Goal: Transaction & Acquisition: Subscribe to service/newsletter

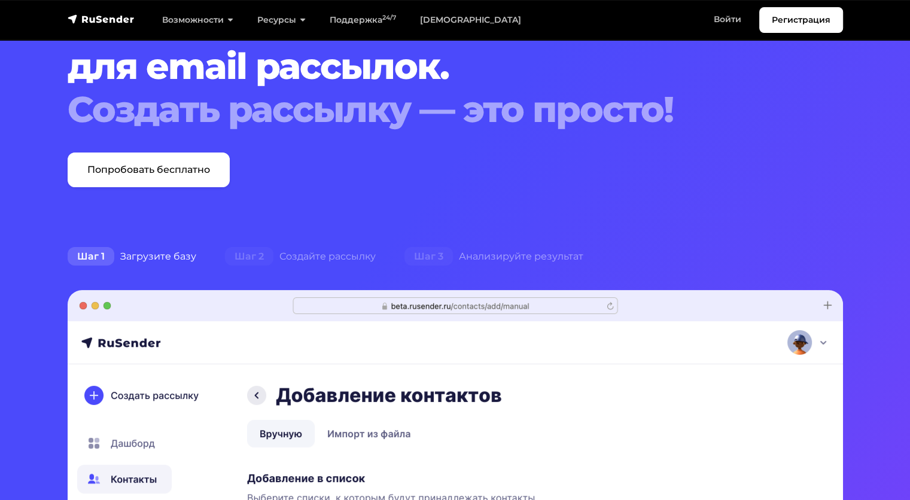
scroll to position [98, 0]
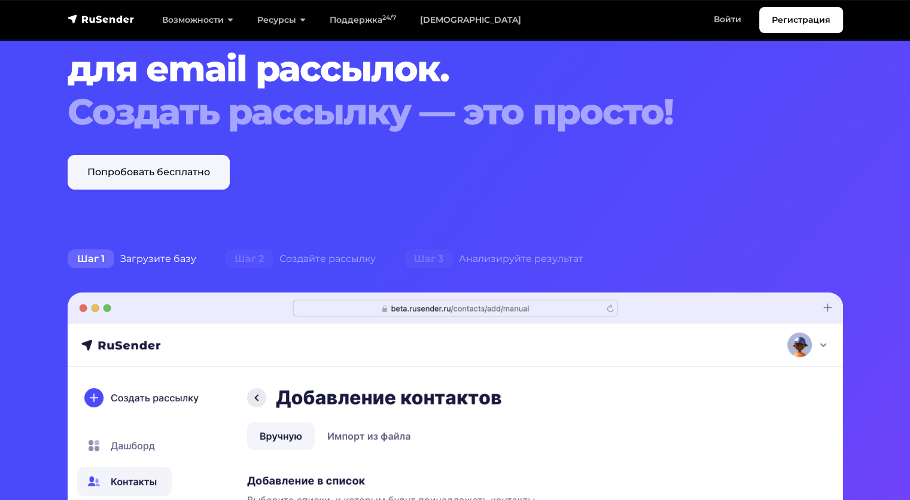
click at [179, 179] on link "Попробовать бесплатно" at bounding box center [149, 172] width 162 height 35
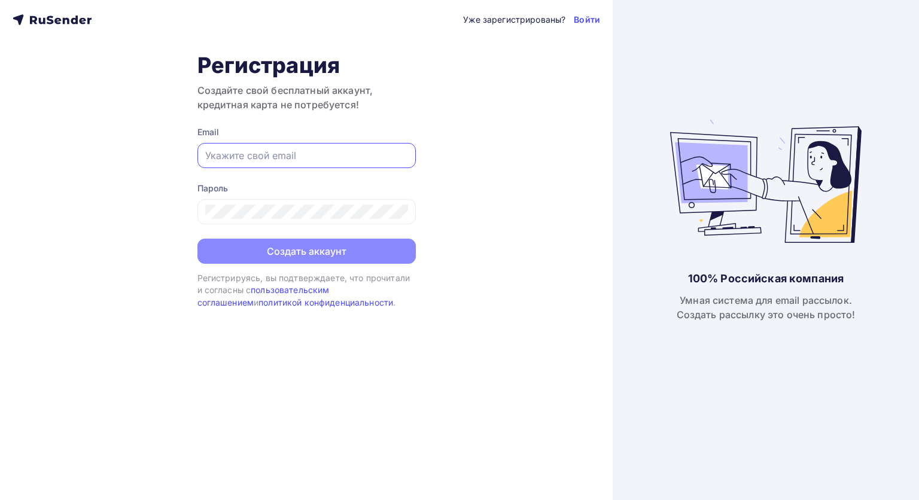
click at [225, 160] on input "text" at bounding box center [306, 155] width 203 height 14
click at [458, 311] on div "Уже зарегистрированы? Войти Регистрация Создайте свой бесплатный аккаунт, креди…" at bounding box center [306, 250] width 613 height 500
click at [297, 157] on input "text" at bounding box center [306, 155] width 203 height 14
type input "kozlovaae@internet.ru"
click at [248, 221] on div at bounding box center [306, 211] width 218 height 25
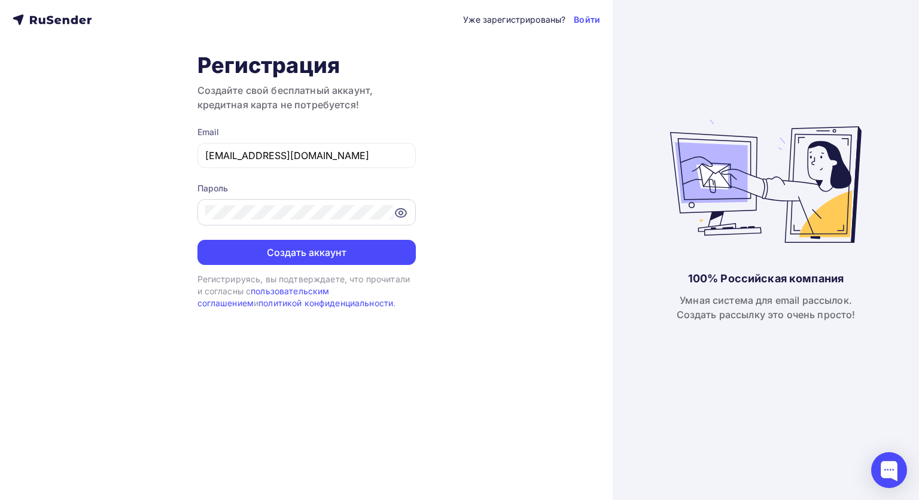
click at [398, 206] on icon at bounding box center [401, 213] width 14 height 14
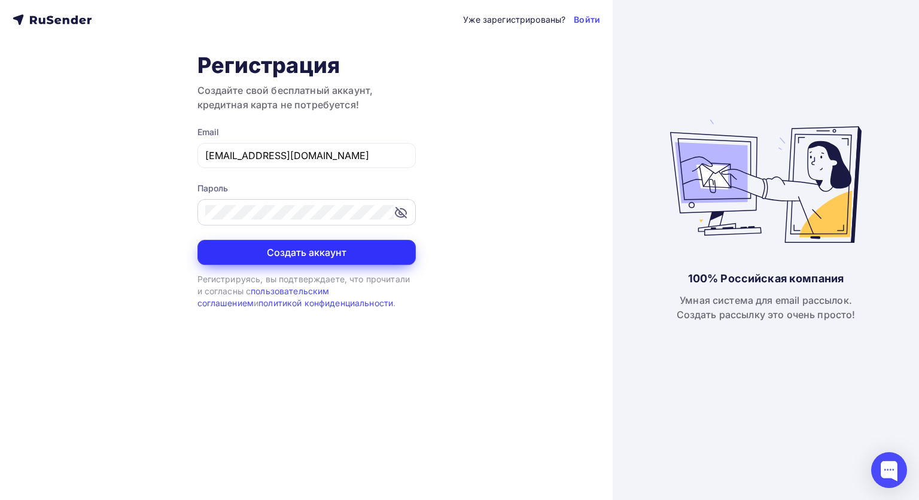
click at [318, 251] on button "Создать аккаунт" at bounding box center [306, 252] width 218 height 25
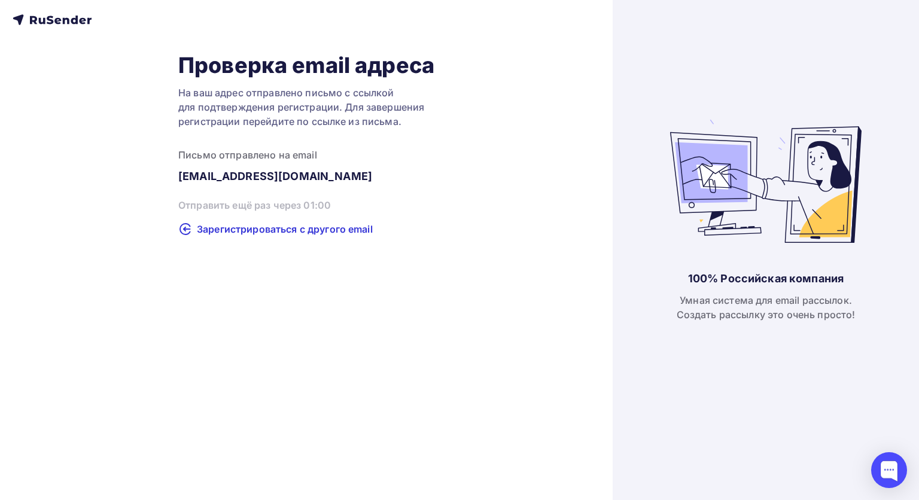
click at [318, 251] on div "Проверка email адреса На ваш адрес отправлено письмо с ссылкой для подтверждени…" at bounding box center [306, 250] width 613 height 500
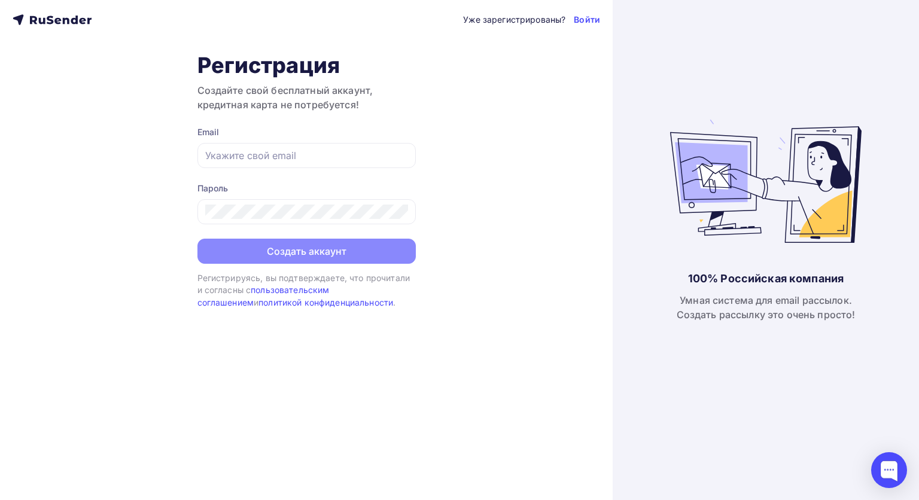
type input "[EMAIL_ADDRESS][DOMAIN_NAME]"
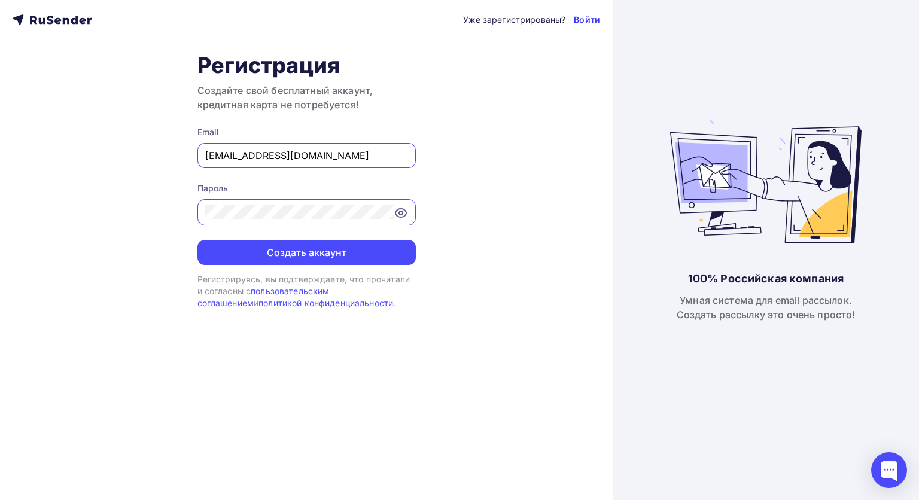
click at [577, 20] on link "Войти" at bounding box center [587, 20] width 26 height 12
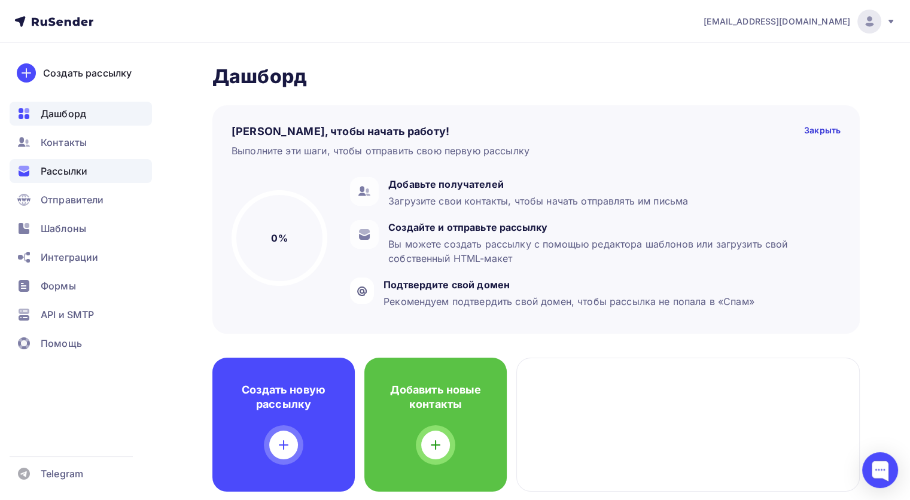
click at [57, 166] on span "Рассылки" at bounding box center [64, 171] width 47 height 14
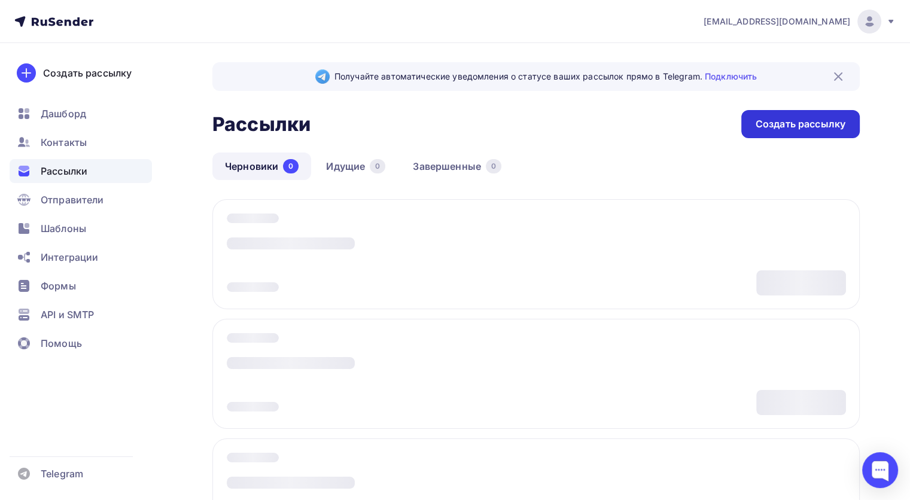
click at [763, 135] on div "Создать рассылку" at bounding box center [800, 124] width 118 height 28
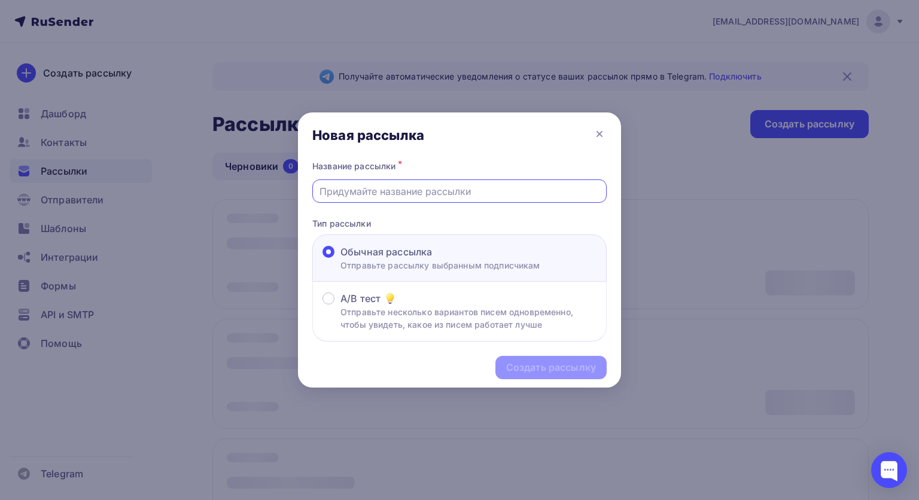
click at [477, 191] on input "text" at bounding box center [459, 191] width 281 height 14
click at [465, 189] on input "text" at bounding box center [459, 191] width 281 height 14
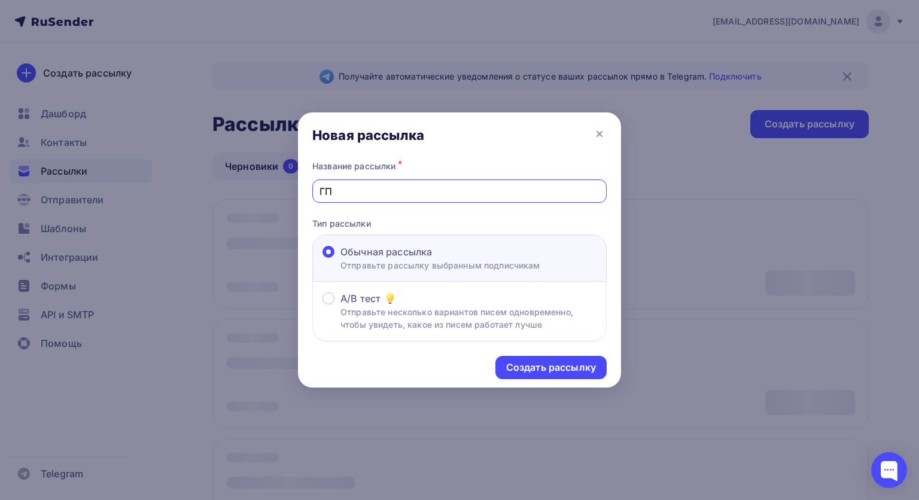
type input "Г"
type input "UGC АКАДЕМИЯ предзапись"
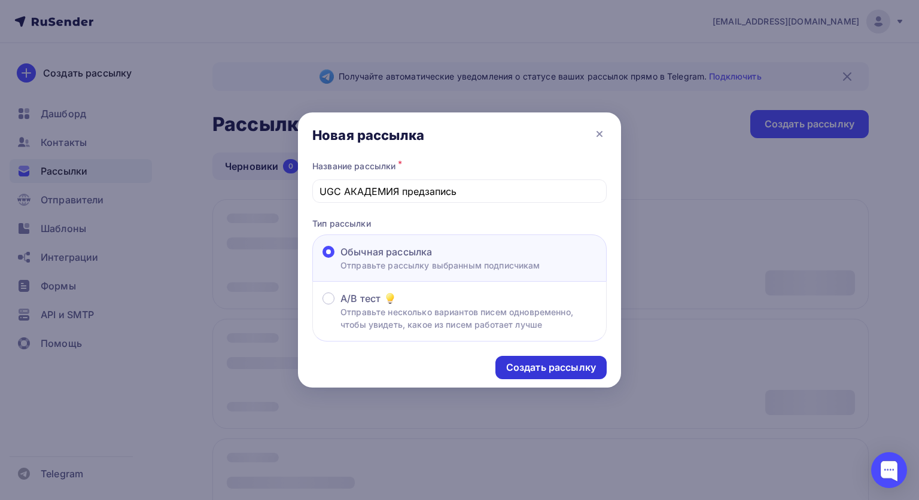
click at [517, 368] on div "Создать рассылку" at bounding box center [551, 368] width 90 height 14
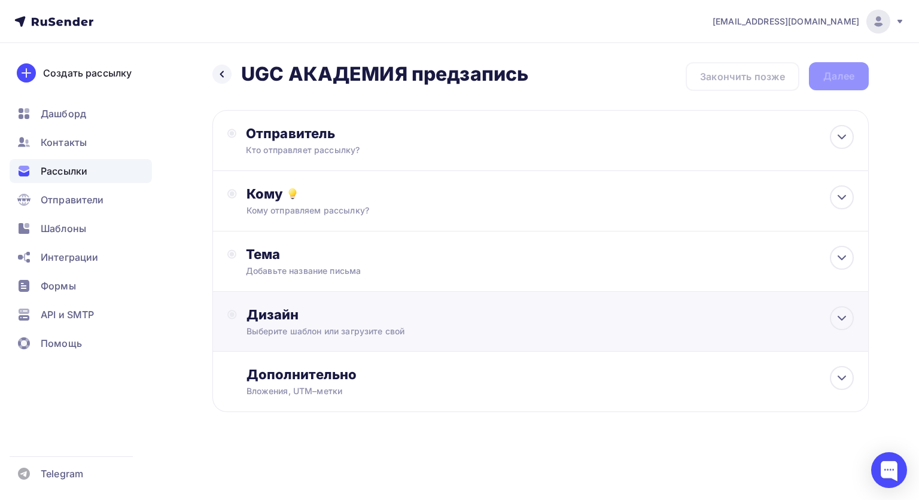
click at [461, 321] on div "Дизайн" at bounding box center [549, 314] width 607 height 17
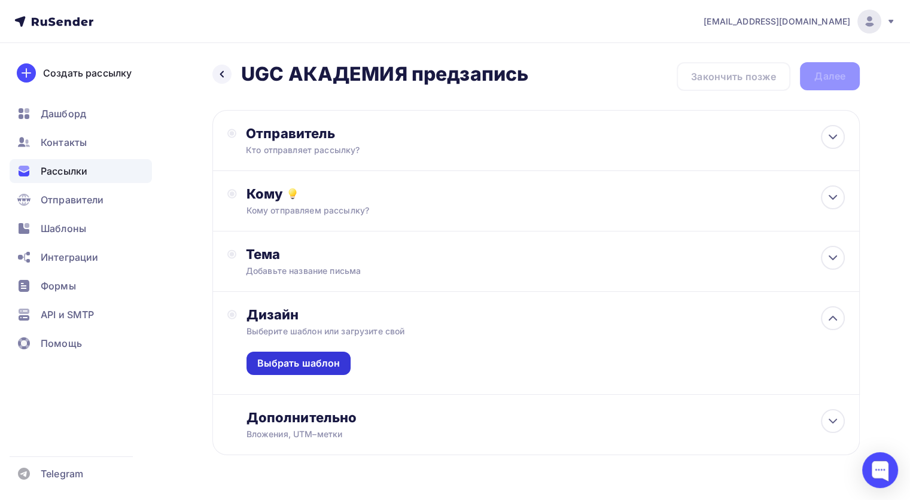
click at [294, 357] on div "Выбрать шаблон" at bounding box center [298, 364] width 83 height 14
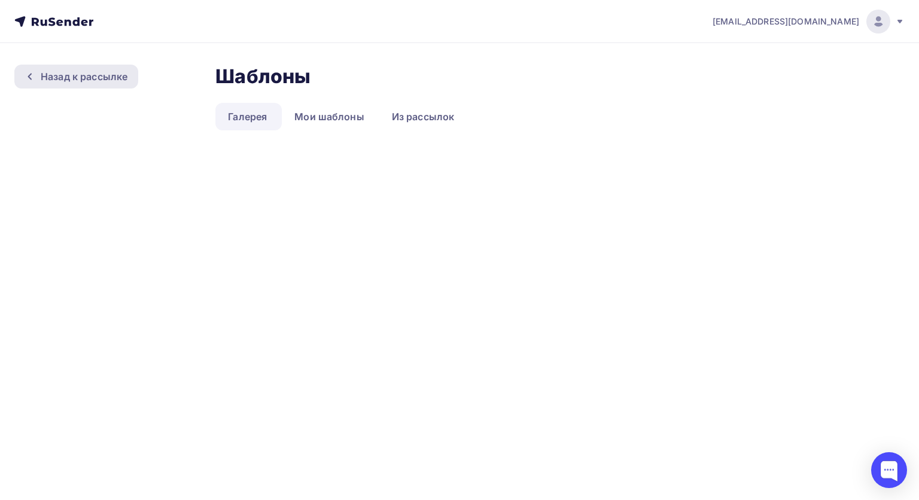
click at [73, 68] on div "Назад к рассылке" at bounding box center [76, 77] width 124 height 24
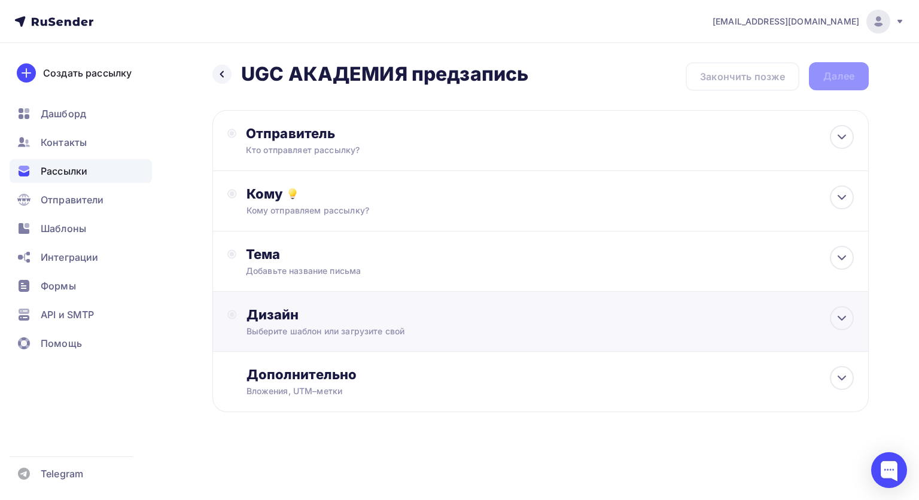
click at [362, 344] on div "Дизайн Выберите шаблон или загрузите свой" at bounding box center [540, 328] width 626 height 45
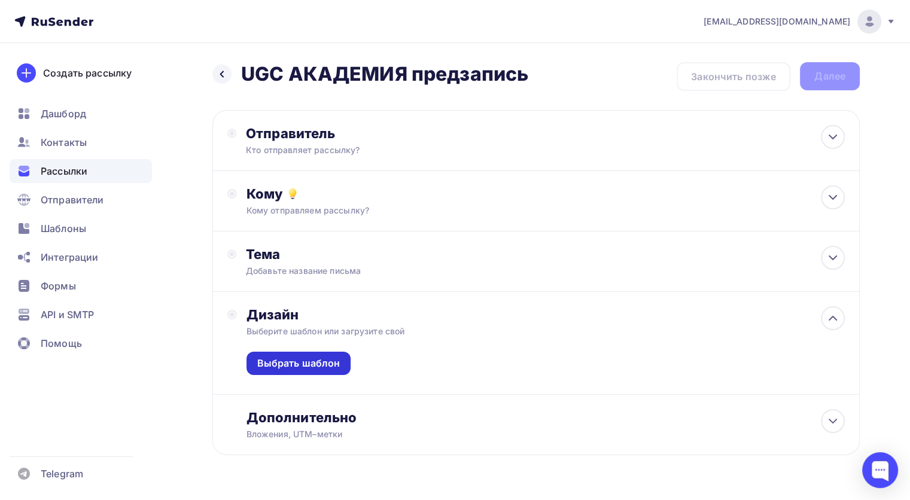
click at [304, 352] on div "Выбрать шаблон" at bounding box center [298, 363] width 105 height 23
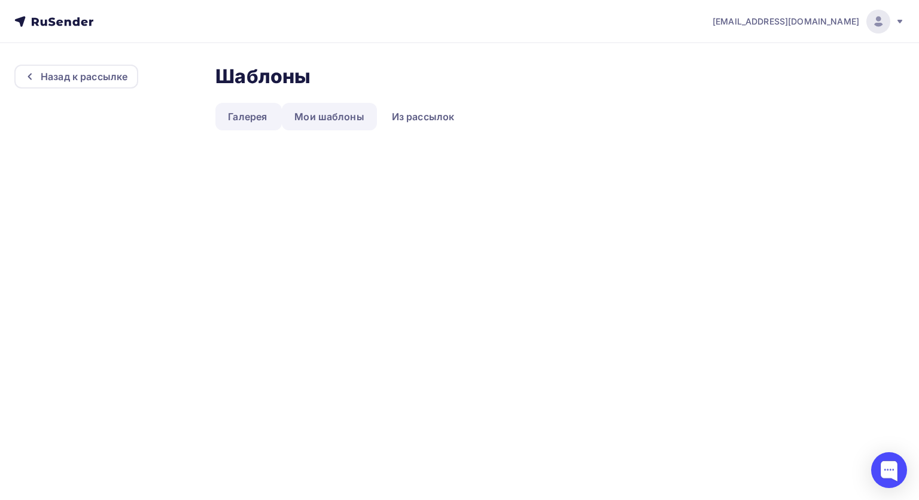
click at [324, 117] on link "Мои шаблоны" at bounding box center [329, 117] width 95 height 28
click at [260, 116] on link "Галерея" at bounding box center [247, 117] width 64 height 28
click at [424, 126] on link "Из рассылок" at bounding box center [423, 117] width 88 height 28
click at [245, 111] on link "Галерея" at bounding box center [247, 117] width 64 height 28
click at [103, 71] on div "Назад к рассылке" at bounding box center [84, 76] width 87 height 14
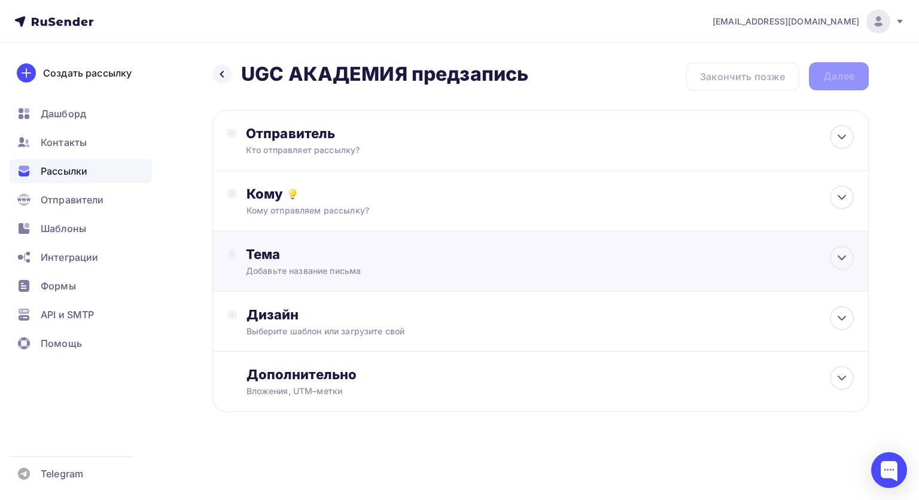
click at [390, 265] on div "Добавьте название письма" at bounding box center [352, 271] width 213 height 12
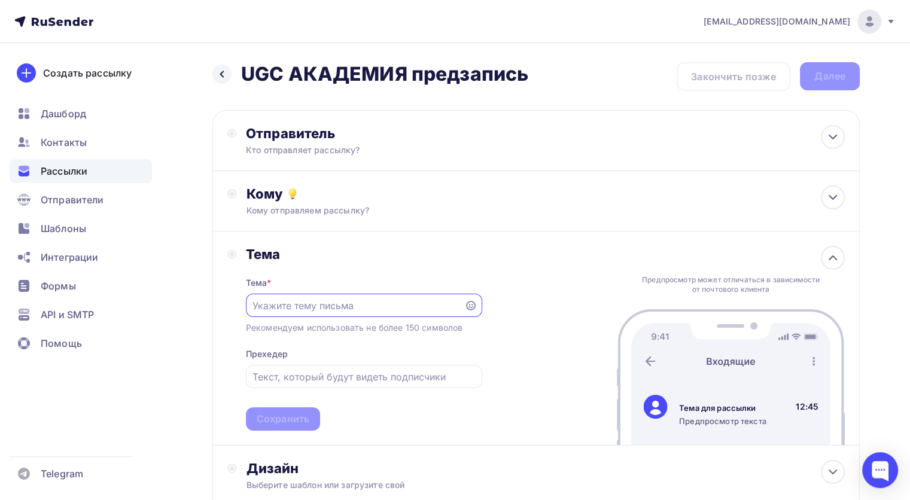
scroll to position [108, 0]
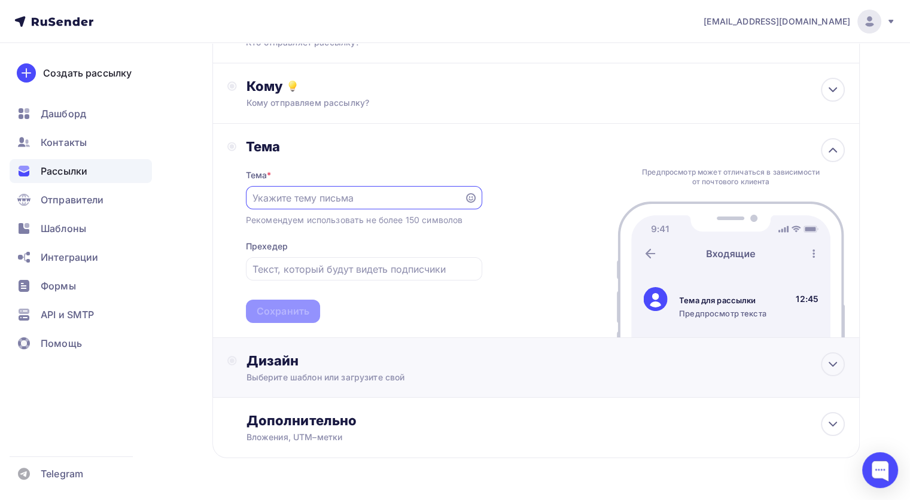
click at [416, 376] on div "Выберите шаблон или загрузите свой" at bounding box center [515, 377] width 538 height 12
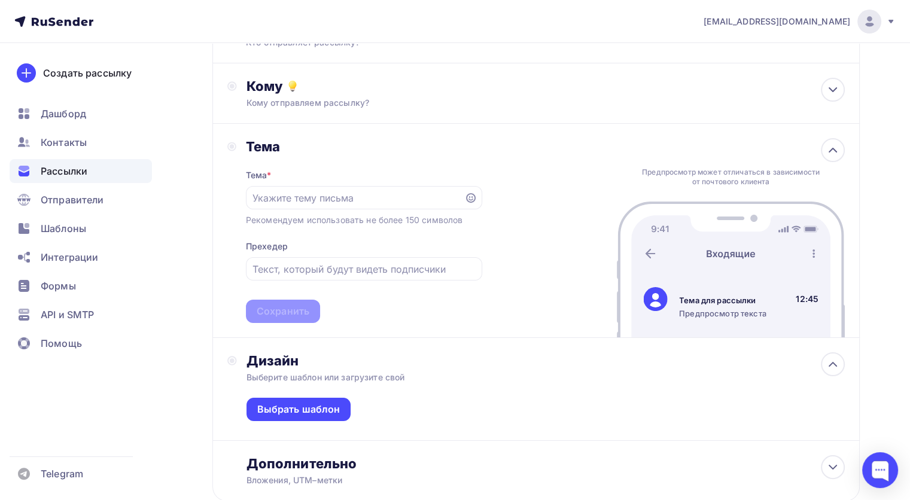
scroll to position [184, 0]
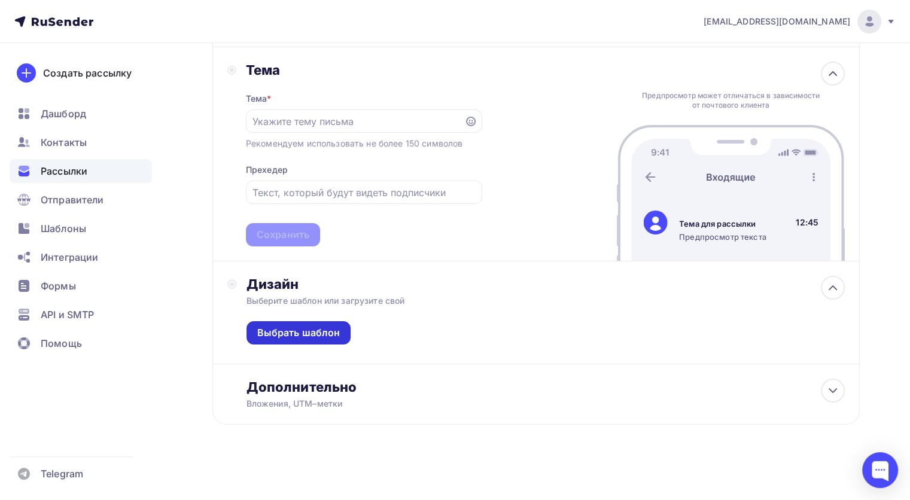
click at [300, 321] on div "Выбрать шаблон" at bounding box center [298, 332] width 105 height 23
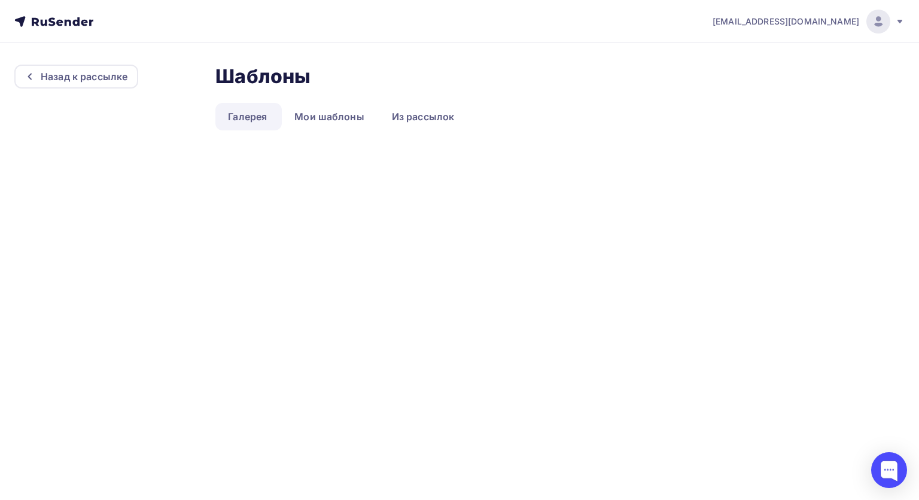
click at [898, 21] on icon at bounding box center [899, 22] width 5 height 4
click at [756, 65] on link "Тарифы" at bounding box center [796, 77] width 201 height 24
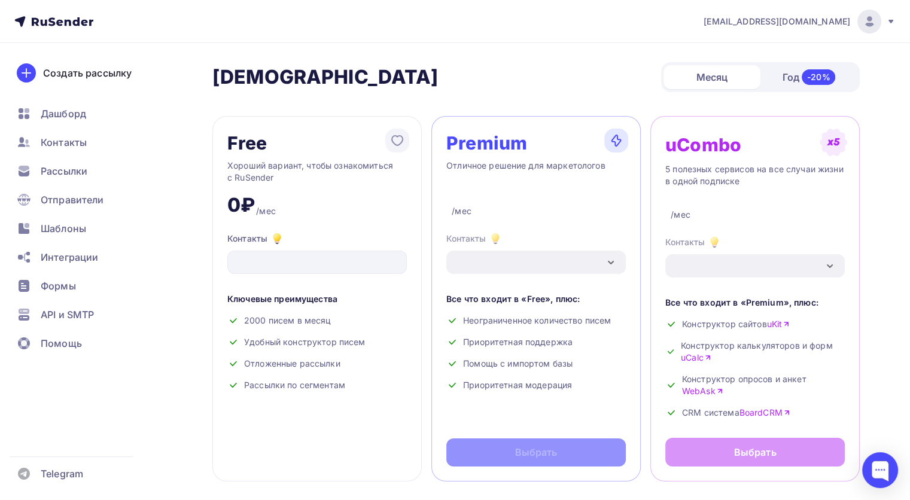
click at [809, 80] on div "-20%" at bounding box center [819, 77] width 34 height 16
click at [700, 74] on div "Месяц" at bounding box center [711, 77] width 97 height 24
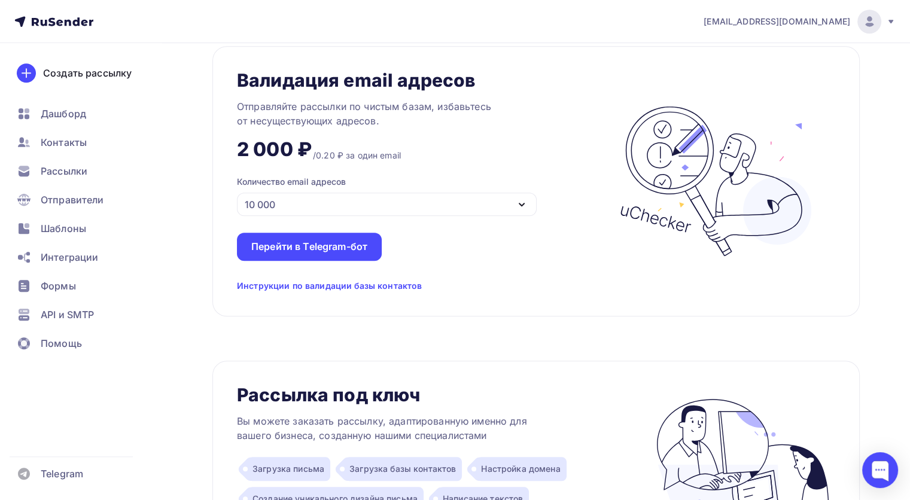
scroll to position [885, 0]
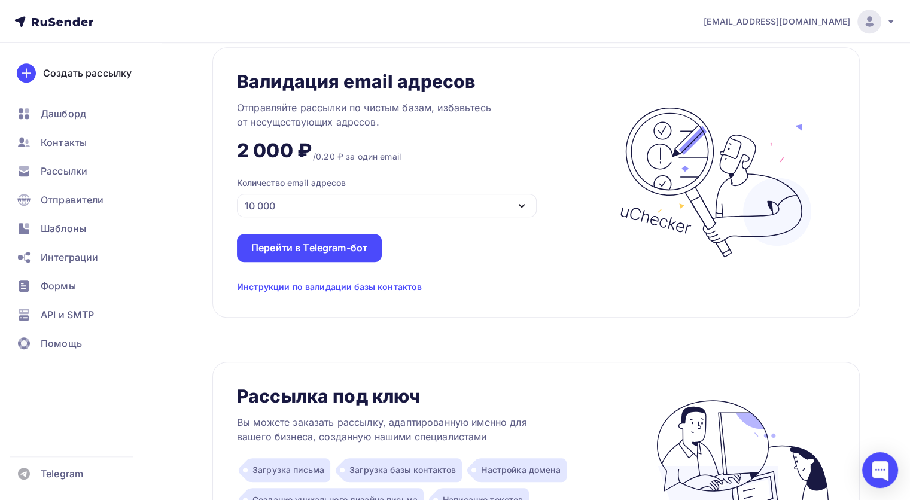
click at [508, 194] on div "10 000" at bounding box center [387, 205] width 300 height 23
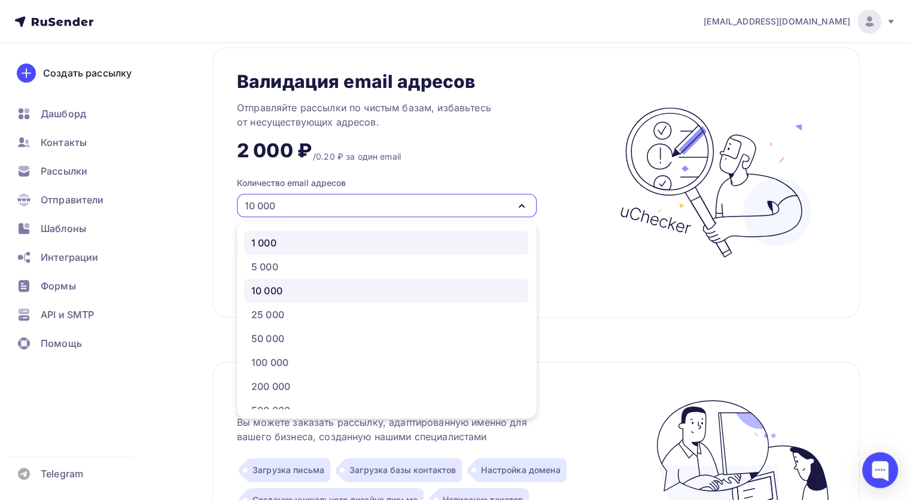
click at [414, 231] on link "1 000" at bounding box center [386, 243] width 284 height 24
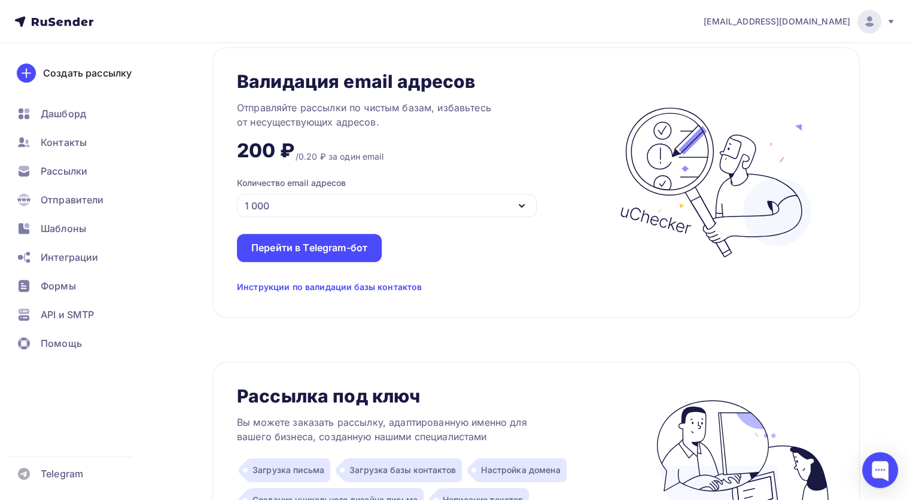
click at [493, 126] on div "Отправляйте рассылки по чистым базам, избавьтесь от несуществующих адресов." at bounding box center [386, 114] width 299 height 29
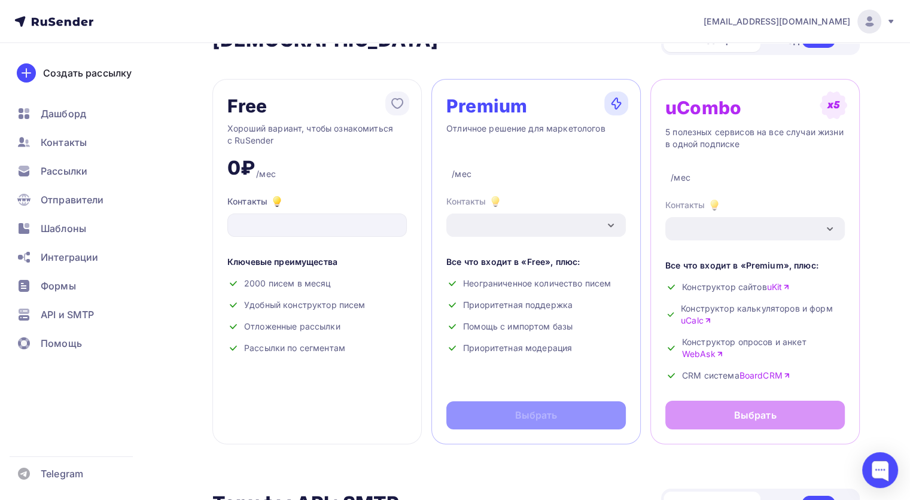
scroll to position [0, 0]
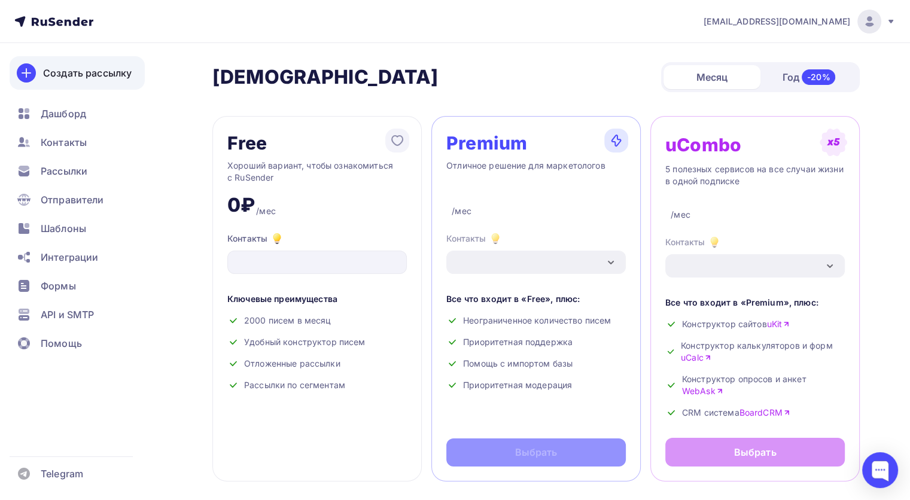
click at [84, 72] on div "Создать рассылку" at bounding box center [87, 73] width 89 height 14
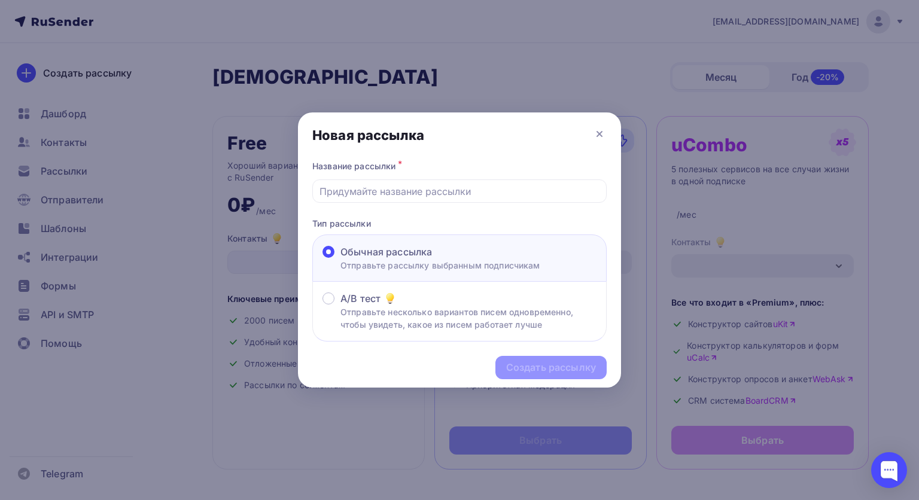
click at [483, 110] on div at bounding box center [459, 250] width 919 height 500
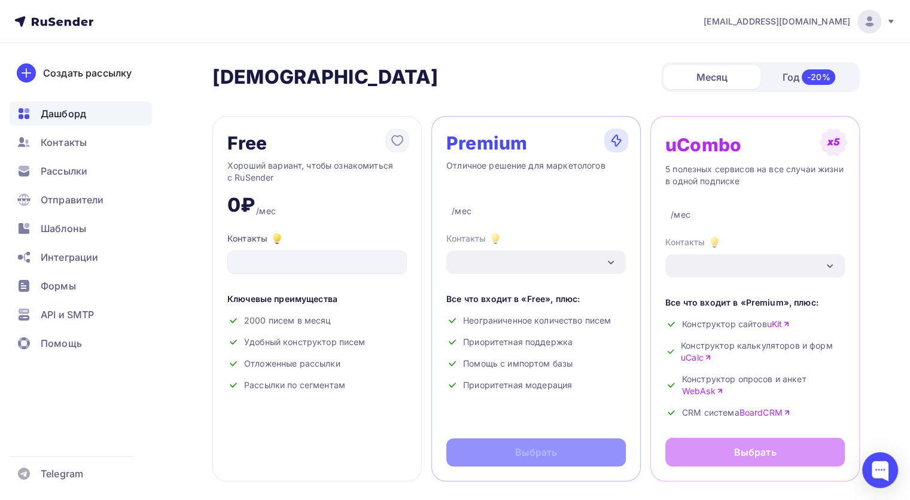
click at [89, 115] on div "Дашборд" at bounding box center [81, 114] width 142 height 24
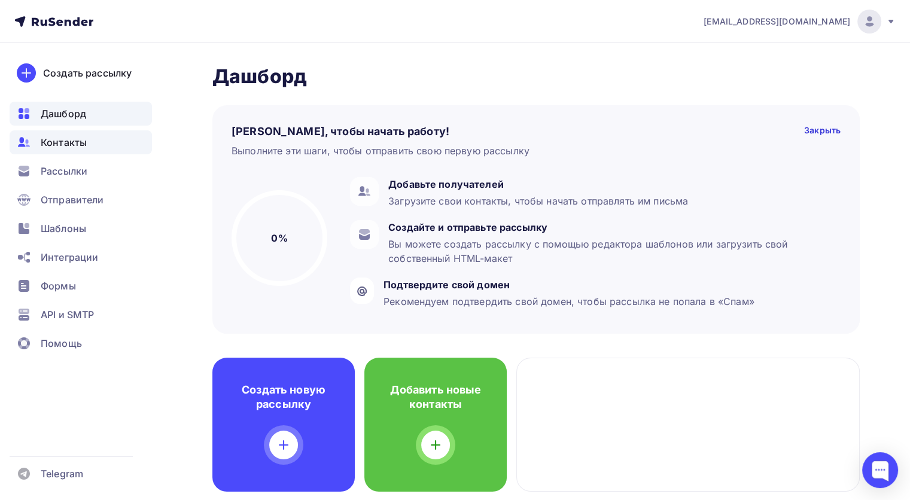
click at [68, 146] on span "Контакты" at bounding box center [64, 142] width 46 height 14
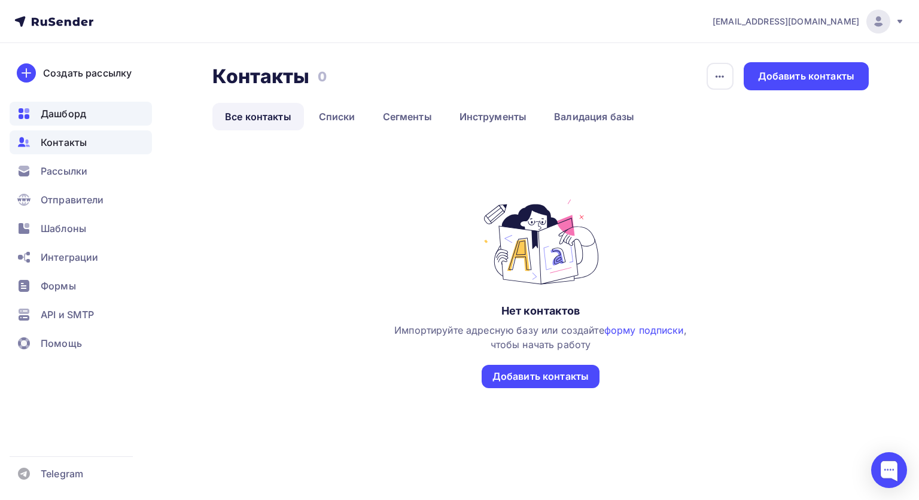
click at [67, 112] on span "Дашборд" at bounding box center [63, 113] width 45 height 14
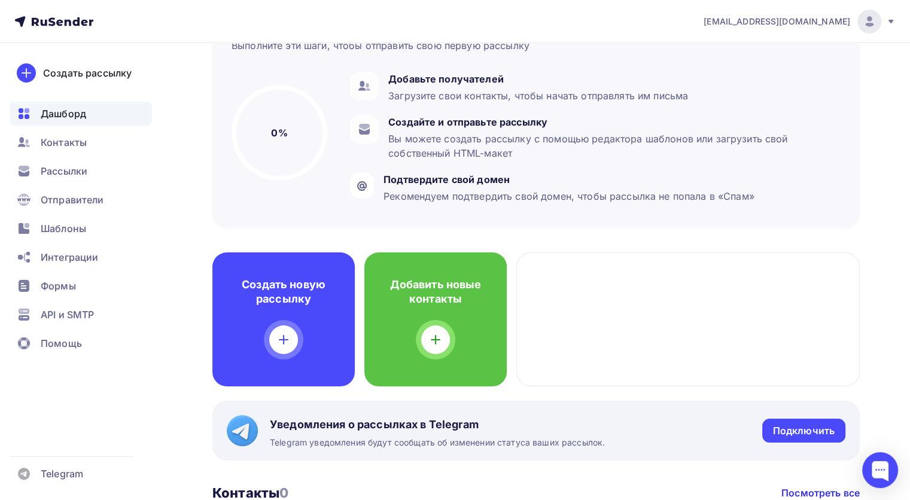
scroll to position [98, 0]
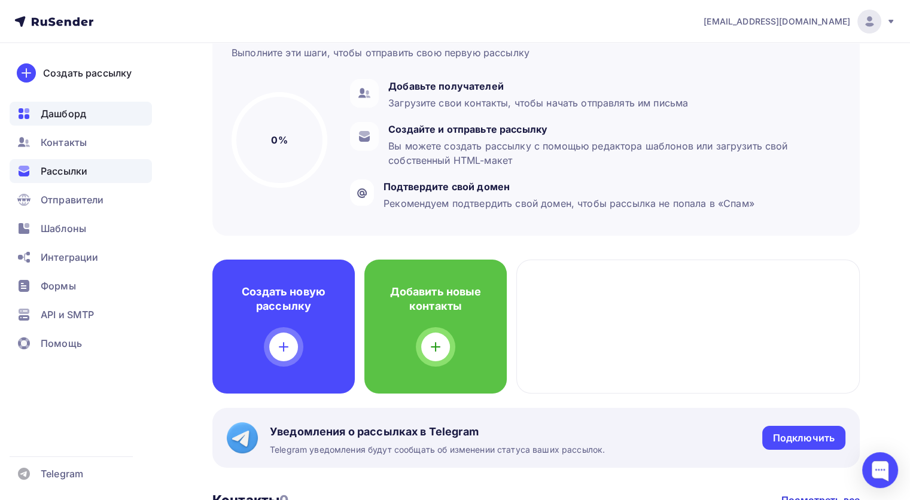
click at [72, 170] on span "Рассылки" at bounding box center [64, 171] width 47 height 14
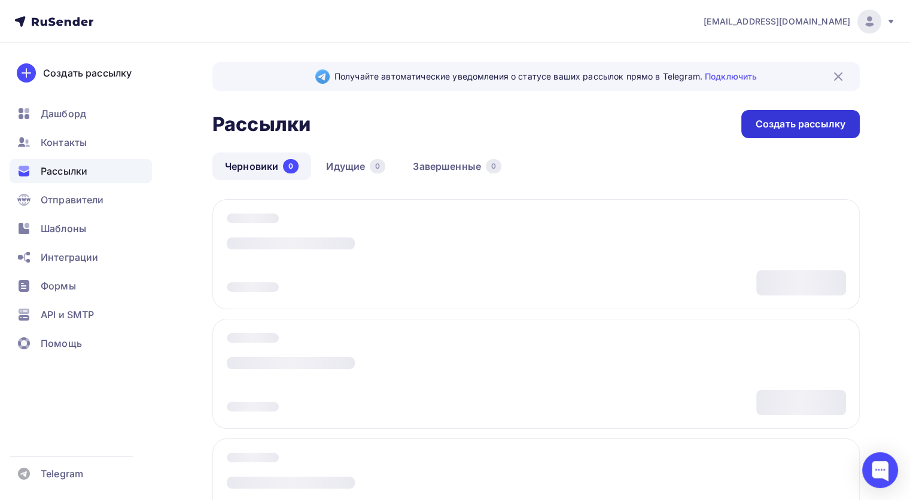
drag, startPoint x: 758, startPoint y: 146, endPoint x: 770, endPoint y: 121, distance: 27.0
click at [770, 121] on div "Получайте автоматические уведомления о статусе ваших рассылок прямо в Telegram.…" at bounding box center [535, 324] width 647 height 525
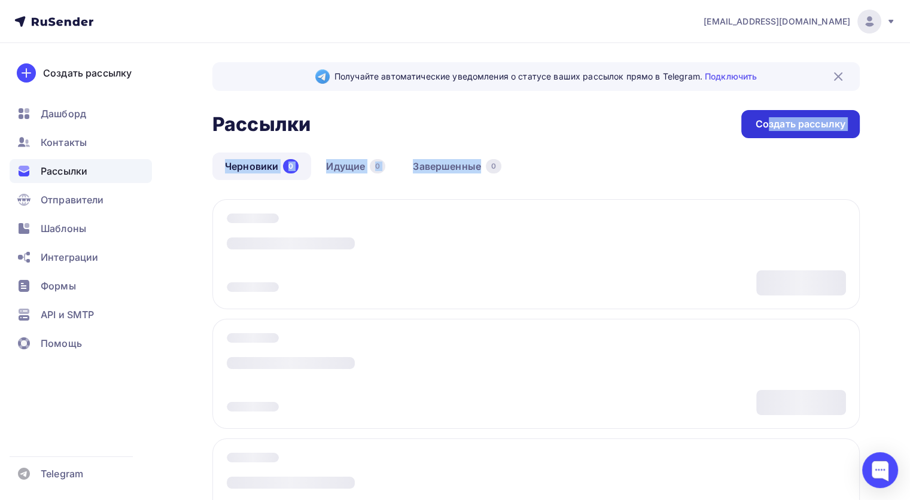
click at [770, 121] on div "Создать рассылку" at bounding box center [800, 124] width 90 height 14
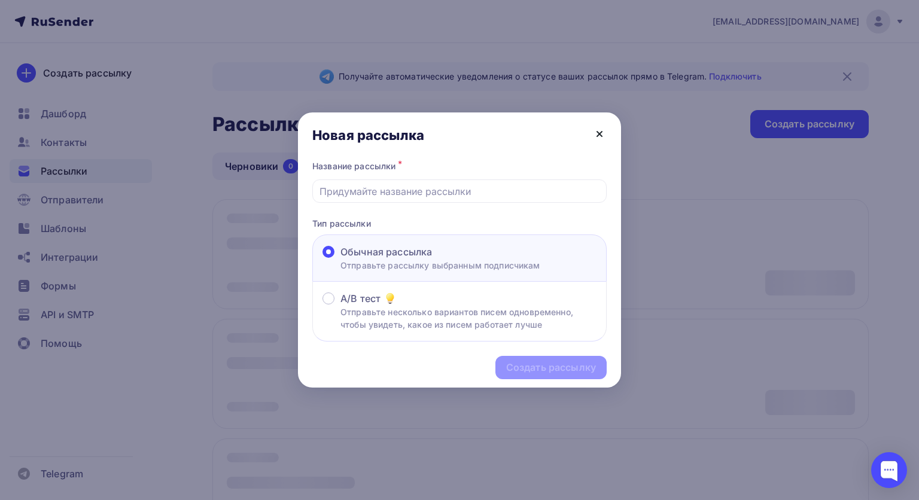
click at [603, 130] on icon at bounding box center [599, 134] width 14 height 14
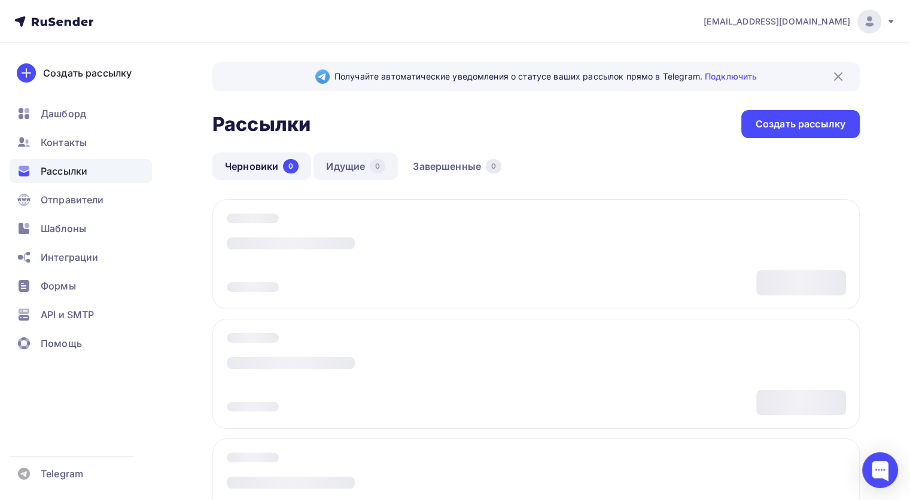
click at [374, 153] on link "Идущие 0" at bounding box center [355, 167] width 84 height 28
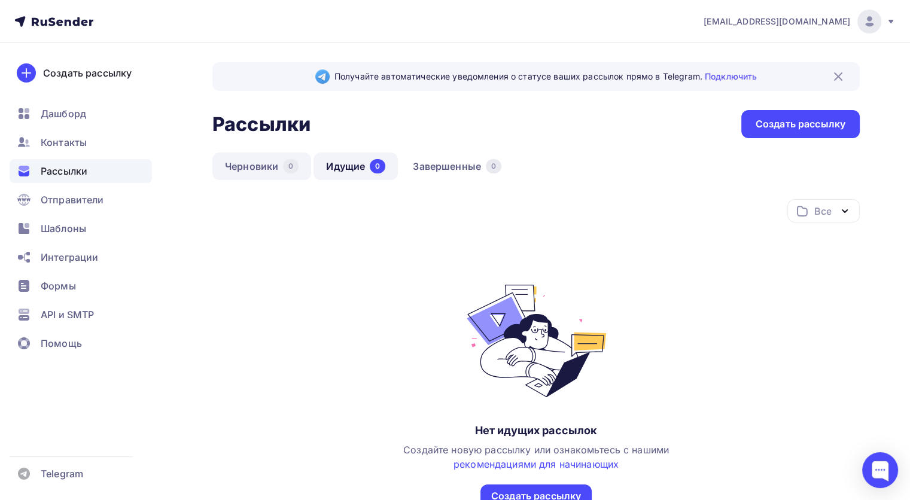
click at [285, 155] on link "Черновики 0" at bounding box center [261, 167] width 99 height 28
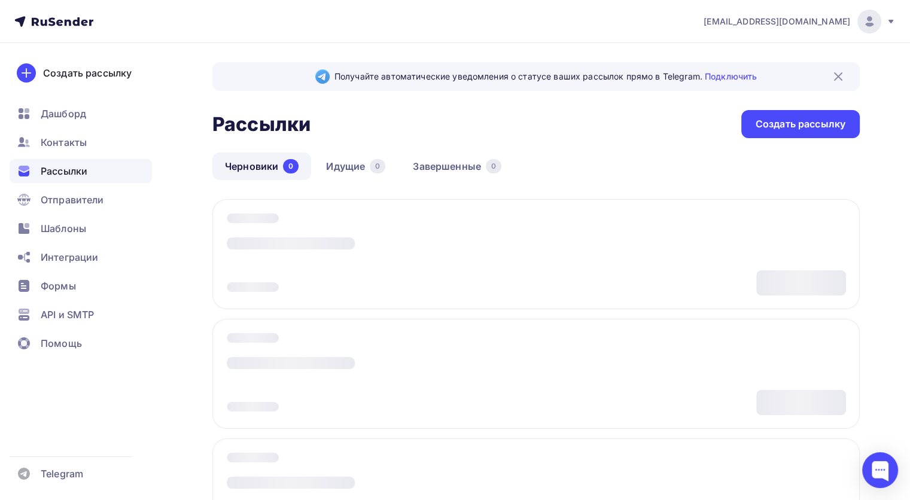
click at [825, 19] on span "kozlovaae@internet.ru" at bounding box center [776, 22] width 147 height 12
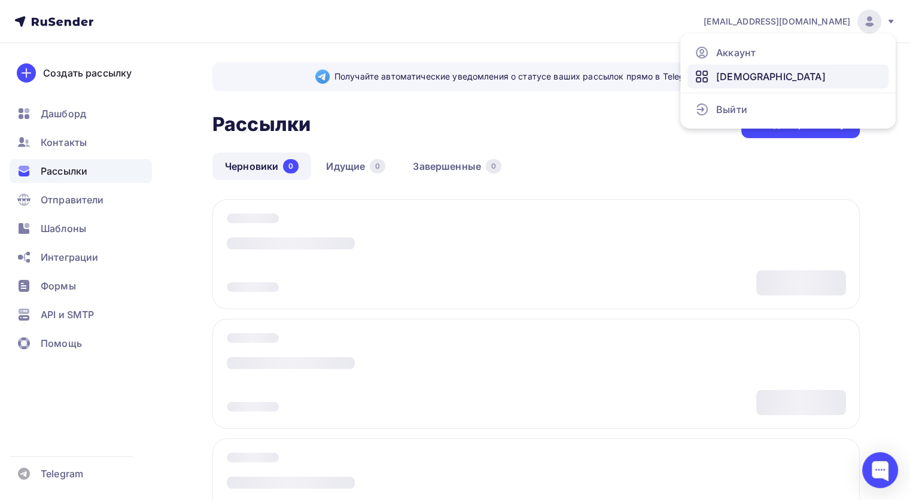
click at [723, 77] on span "[DEMOGRAPHIC_DATA]" at bounding box center [770, 76] width 109 height 14
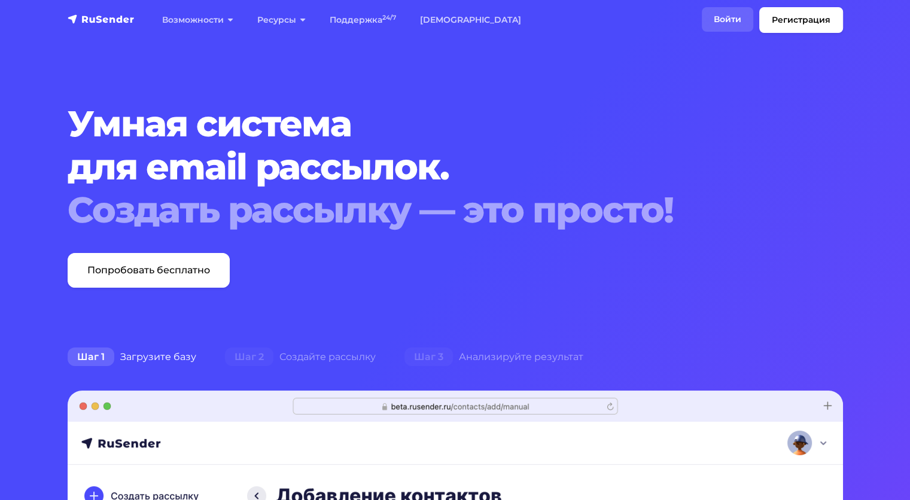
click at [725, 14] on link "Войти" at bounding box center [727, 19] width 51 height 25
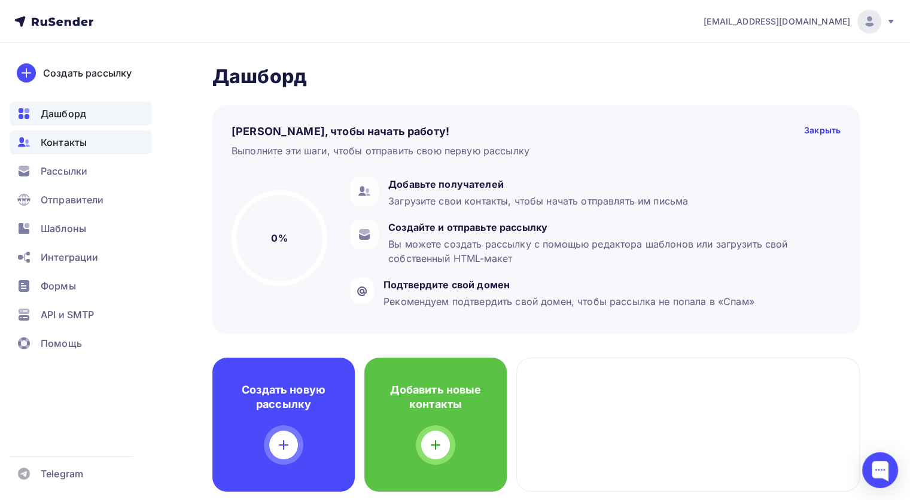
click at [77, 151] on div "Контакты" at bounding box center [81, 142] width 142 height 24
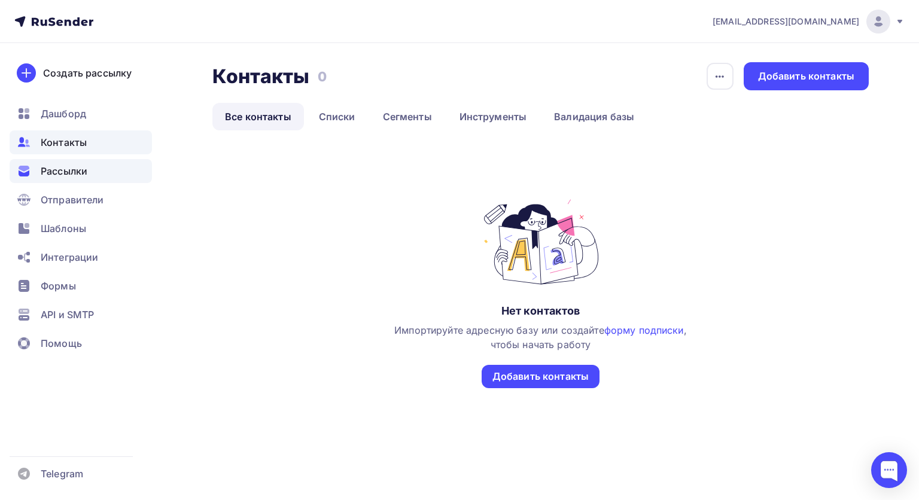
click at [68, 175] on span "Рассылки" at bounding box center [64, 171] width 47 height 14
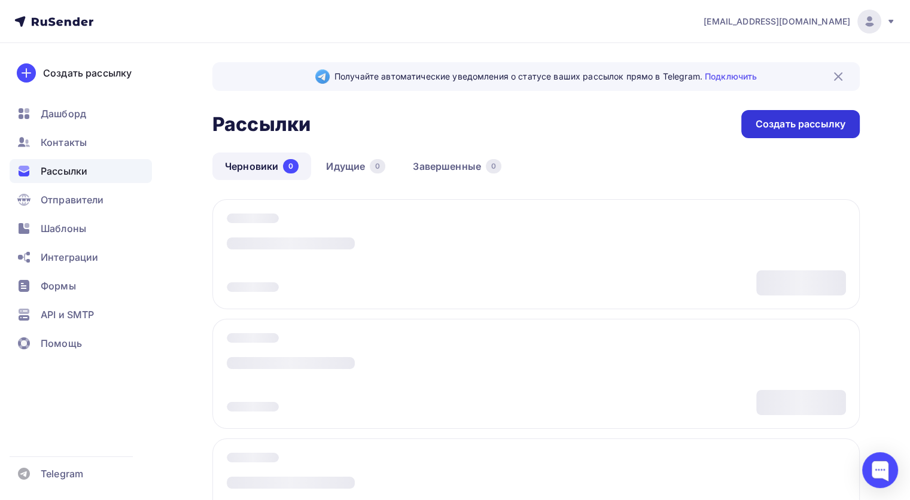
click at [778, 129] on div "Создать рассылку" at bounding box center [800, 124] width 90 height 14
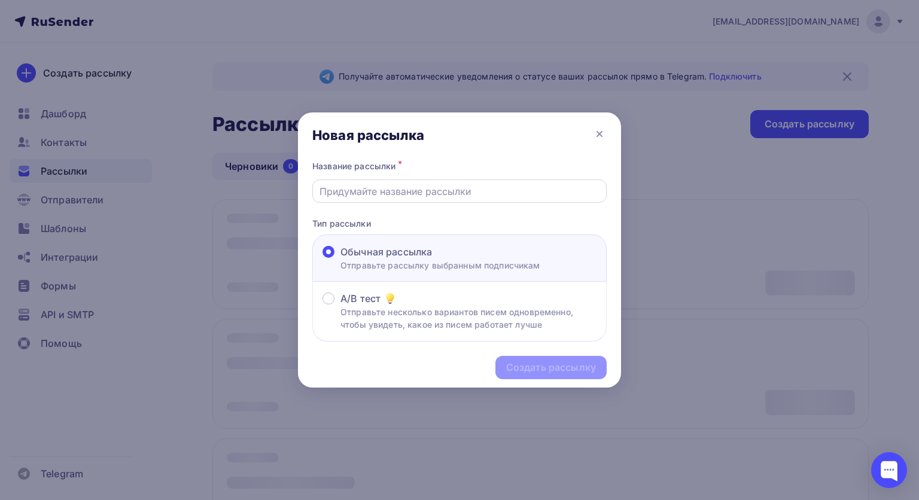
click at [437, 194] on input "text" at bounding box center [459, 191] width 281 height 14
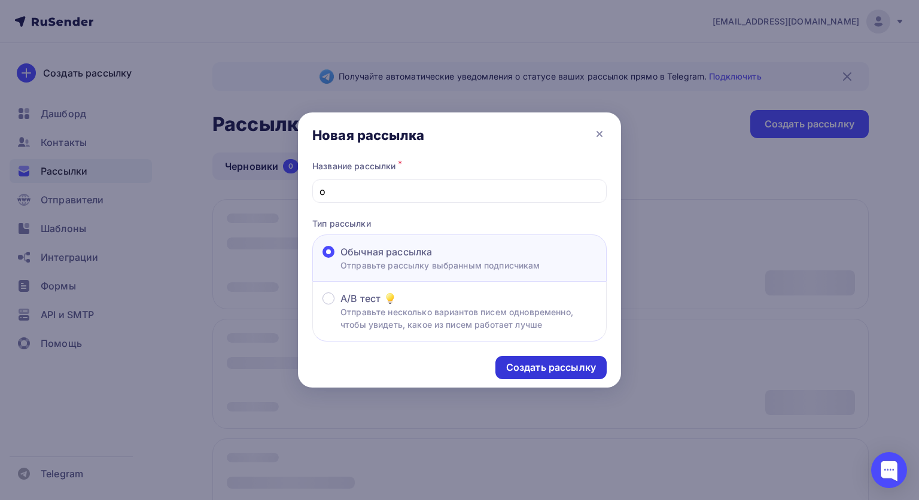
click at [516, 357] on div "Создать рассылку" at bounding box center [550, 367] width 111 height 23
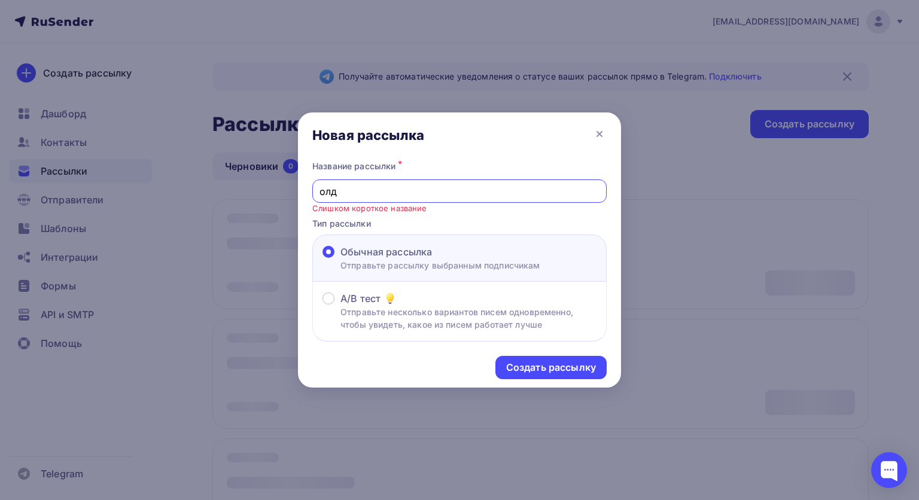
click at [409, 196] on input "олд" at bounding box center [459, 191] width 281 height 14
type input "олдлл"
click at [519, 361] on div "Создать рассылку" at bounding box center [551, 368] width 90 height 14
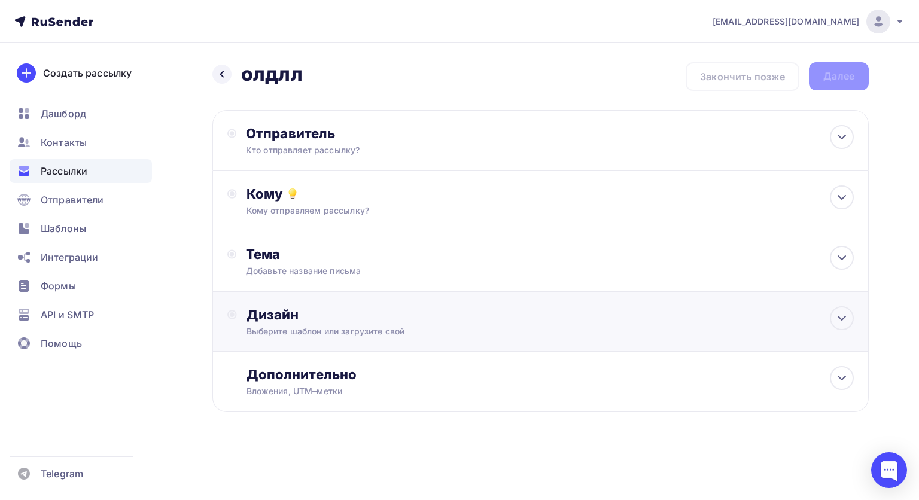
click at [440, 318] on div "Дизайн" at bounding box center [549, 314] width 607 height 17
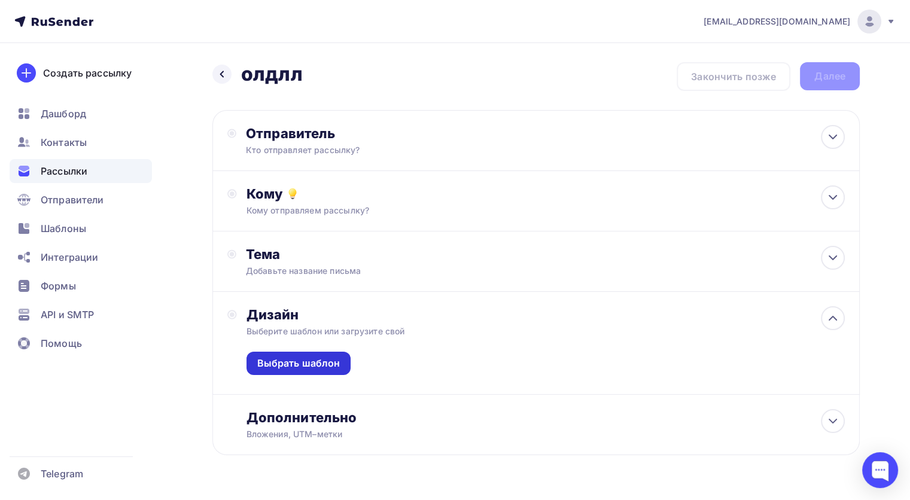
click at [298, 371] on div "Выбрать шаблон" at bounding box center [298, 363] width 105 height 23
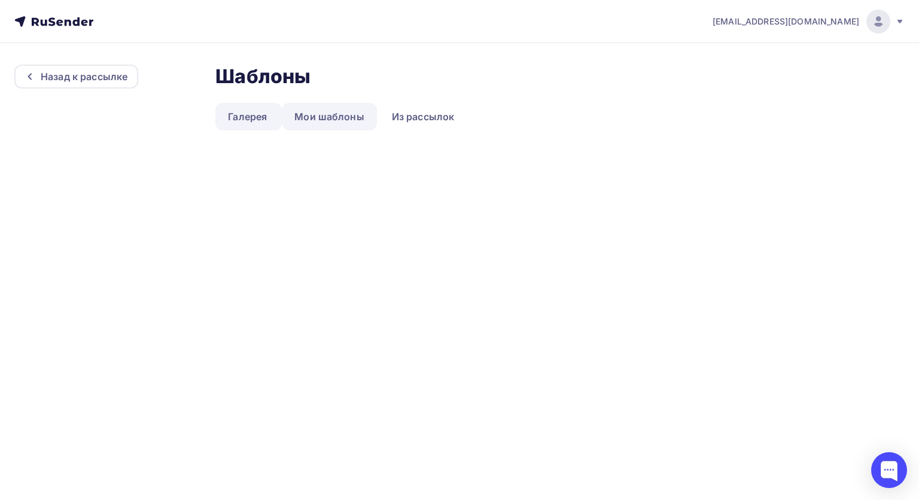
click at [337, 120] on link "Мои шаблоны" at bounding box center [329, 117] width 95 height 28
click at [388, 124] on link "Из рассылок" at bounding box center [423, 117] width 88 height 28
click at [363, 115] on link "Мои шаблоны" at bounding box center [329, 117] width 95 height 28
click at [102, 74] on div "Назад к рассылке" at bounding box center [84, 76] width 87 height 14
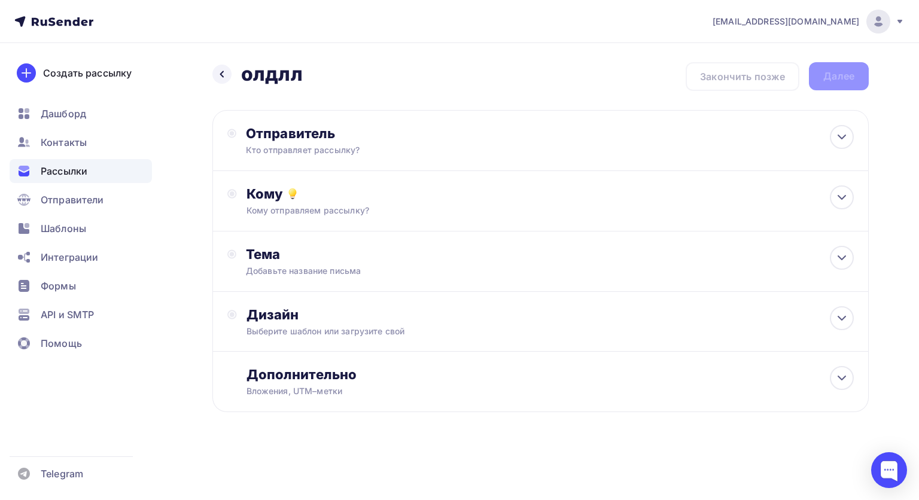
click at [88, 214] on ul "Дашборд Контакты Рассылки Отправители Шаблоны Интеграции Формы API и SMTP Помощь" at bounding box center [81, 232] width 142 height 260
click at [81, 202] on span "Отправители" at bounding box center [72, 200] width 63 height 14
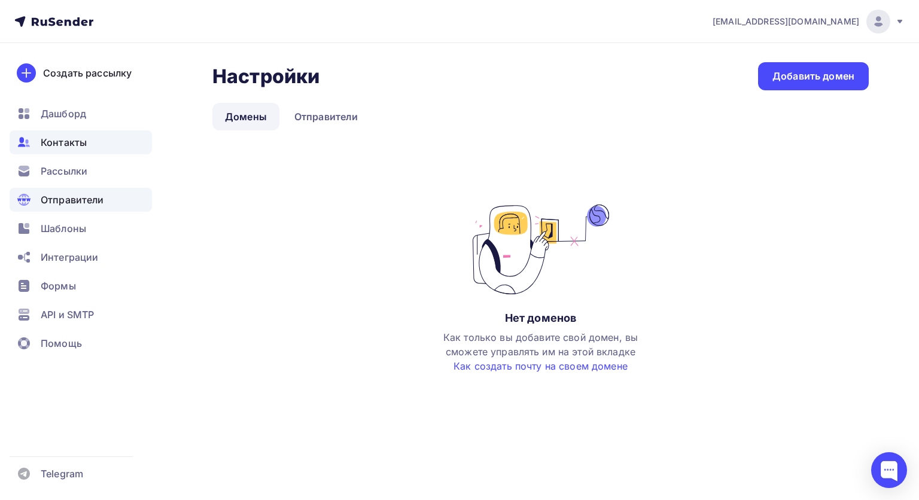
click at [60, 154] on div "Контакты" at bounding box center [81, 142] width 142 height 24
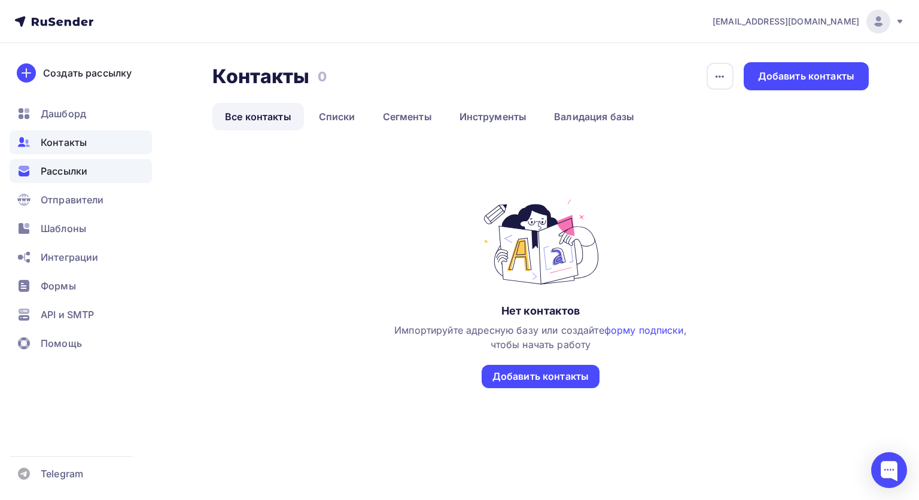
click at [58, 170] on span "Рассылки" at bounding box center [64, 171] width 47 height 14
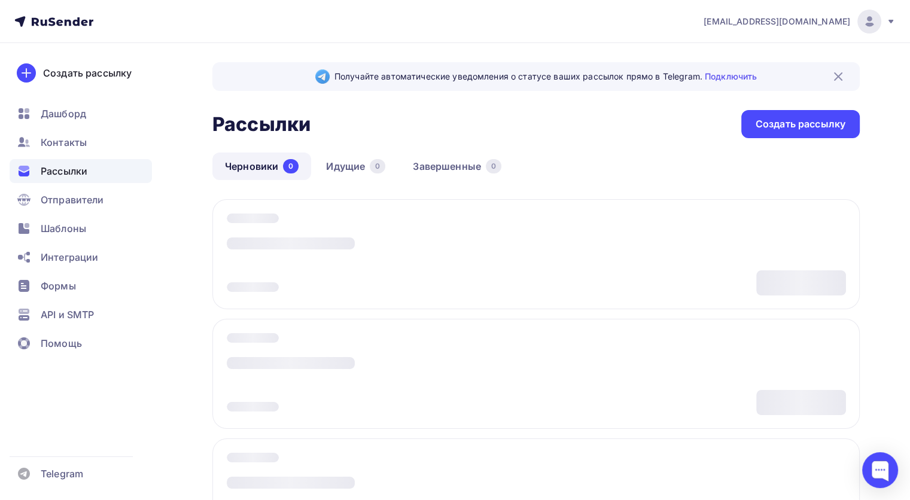
click at [69, 126] on ul "Дашборд Контакты Рассылки Отправители Шаблоны Интеграции Формы API и SMTP Помощь" at bounding box center [81, 232] width 142 height 260
click at [57, 256] on span "Интеграции" at bounding box center [69, 257] width 57 height 14
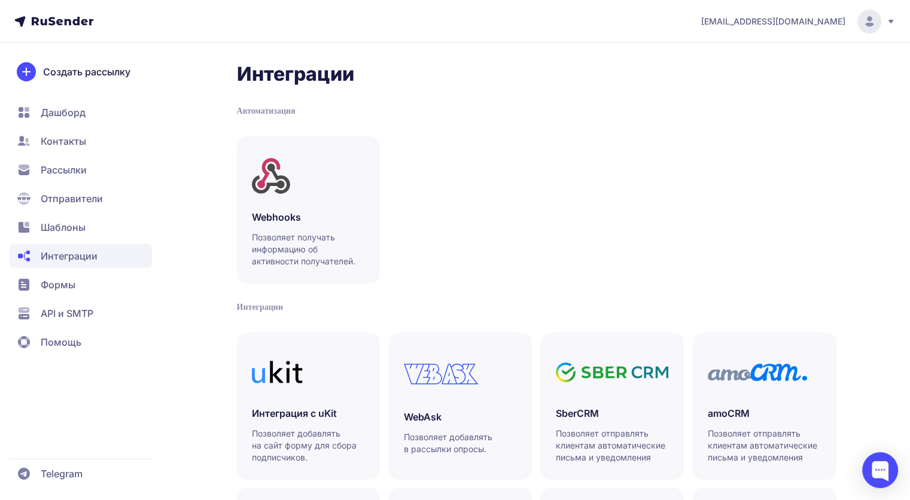
click at [50, 227] on span "Шаблоны" at bounding box center [63, 227] width 45 height 14
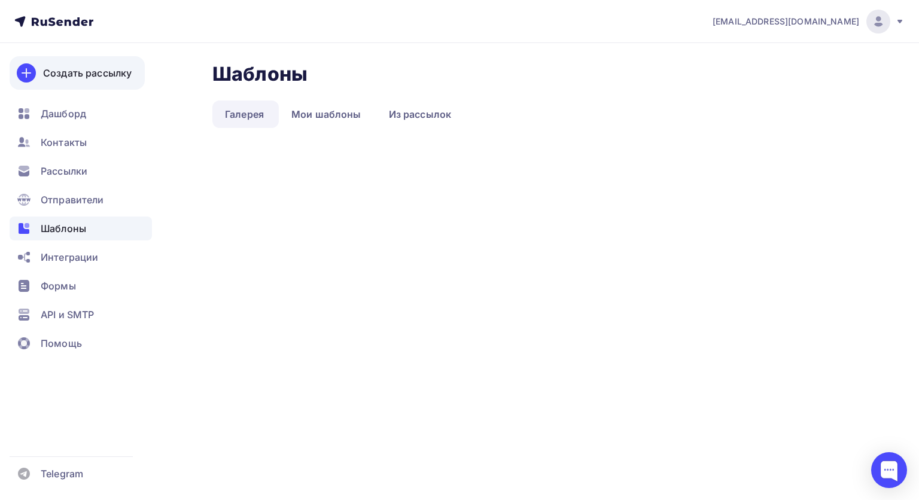
click at [63, 83] on link "Создать рассылку" at bounding box center [77, 72] width 135 height 33
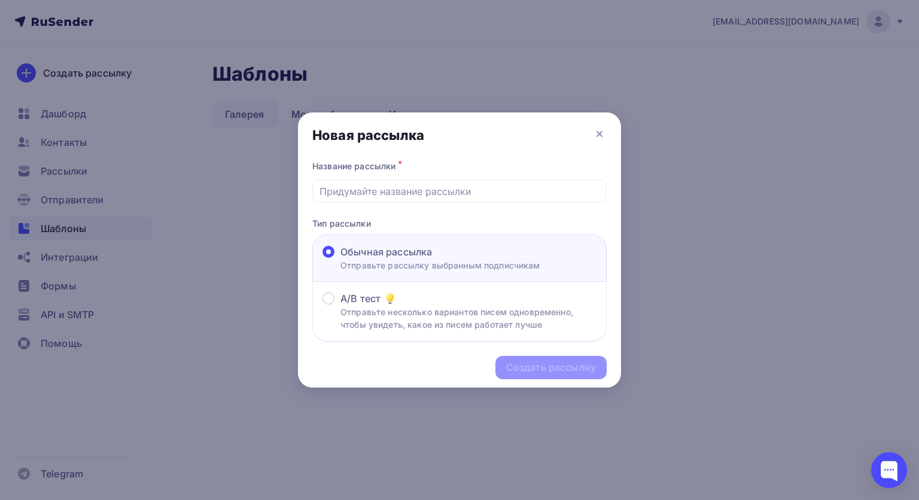
click at [492, 174] on div "Название рассылки *" at bounding box center [459, 166] width 294 height 17
click at [476, 191] on input "text" at bounding box center [459, 191] width 281 height 14
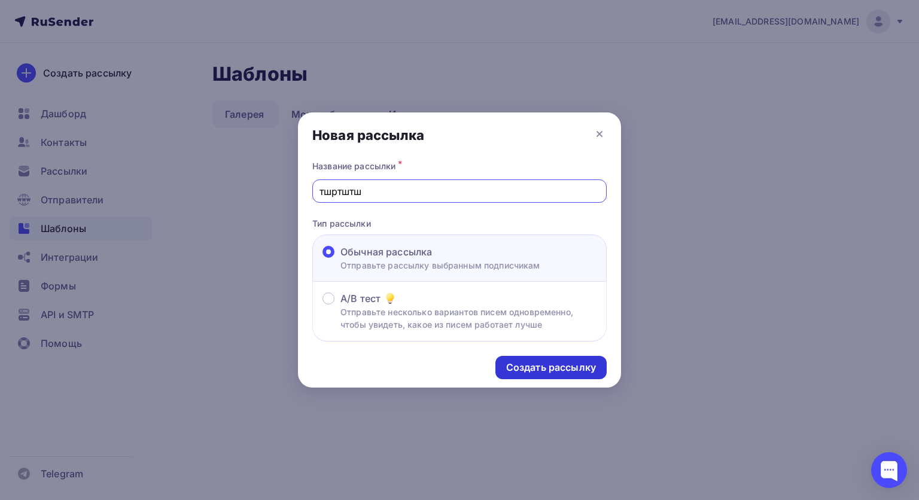
type input "тшртштш"
click at [524, 364] on div "Создать рассылку" at bounding box center [551, 368] width 90 height 14
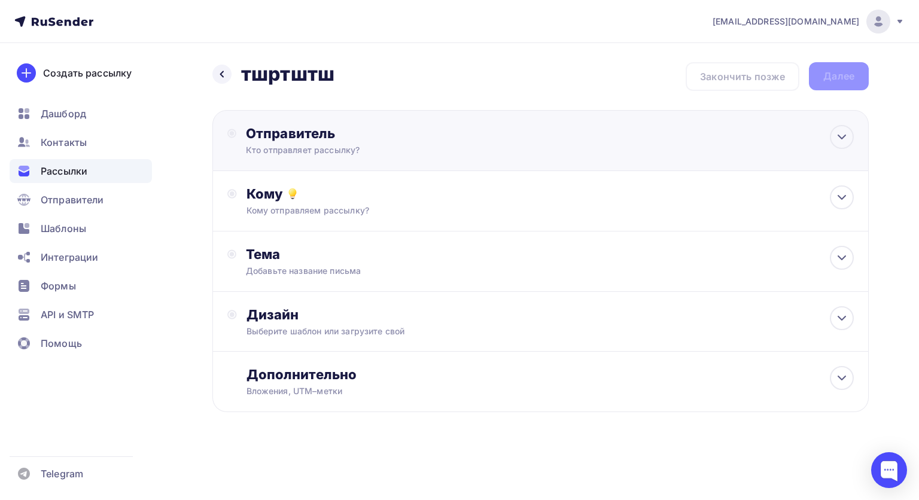
click at [470, 137] on div "Отправитель" at bounding box center [375, 133] width 259 height 17
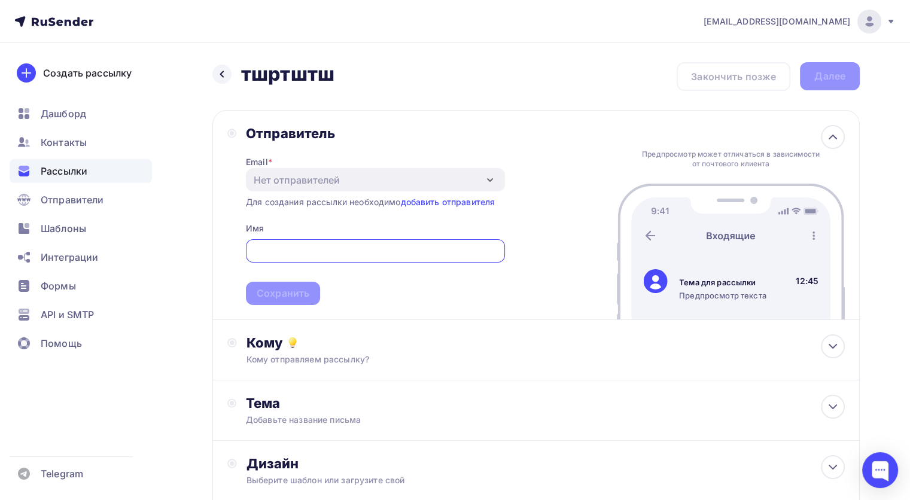
type input "kozlovaae@internet.ru"
click at [453, 200] on link "добавить отправителя" at bounding box center [447, 202] width 95 height 10
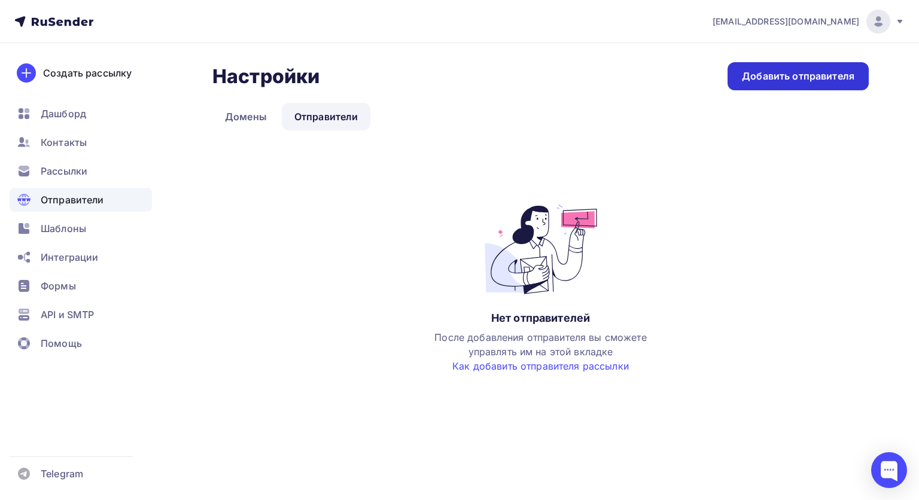
click at [759, 84] on div "Добавить отправителя" at bounding box center [797, 76] width 141 height 28
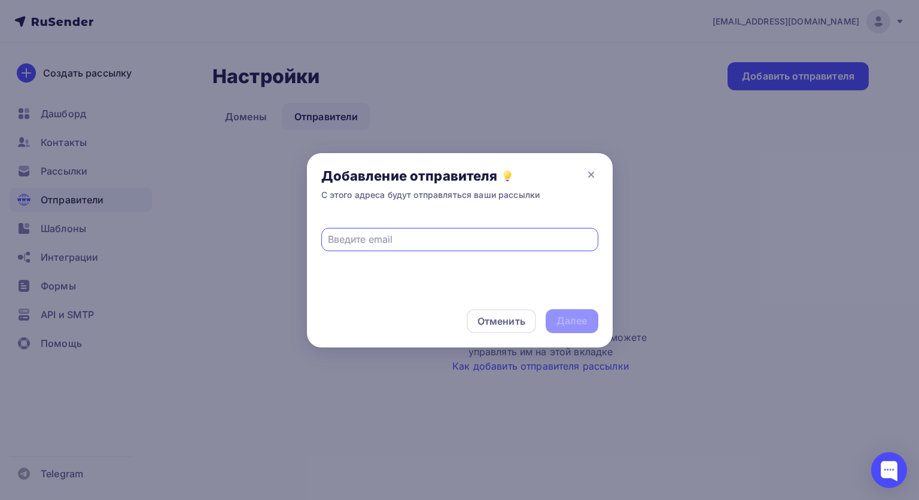
type input "kozlovaae@internet.ru"
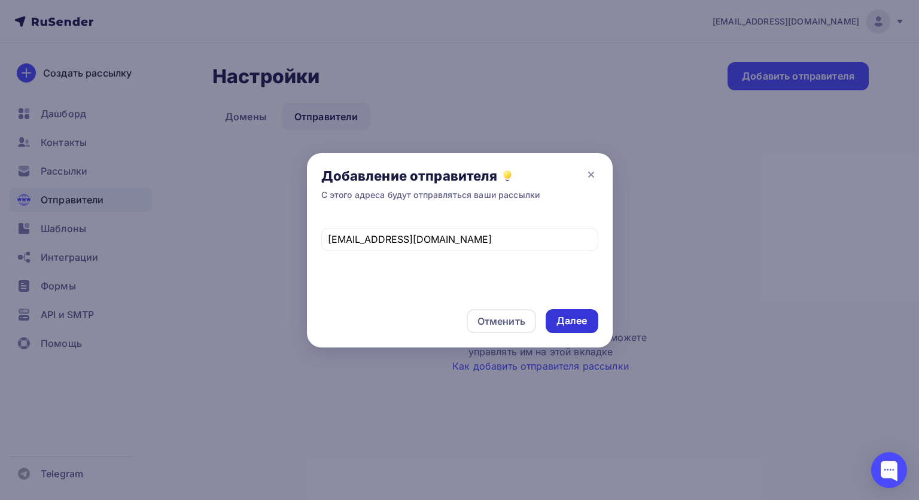
click at [568, 325] on div "Далее" at bounding box center [571, 321] width 31 height 14
click at [479, 231] on div "kozlovaae@internet.ru" at bounding box center [459, 239] width 277 height 23
click at [469, 230] on div "kozlovaae@internet.ru" at bounding box center [459, 239] width 277 height 23
click at [569, 325] on div "Далее" at bounding box center [571, 321] width 31 height 14
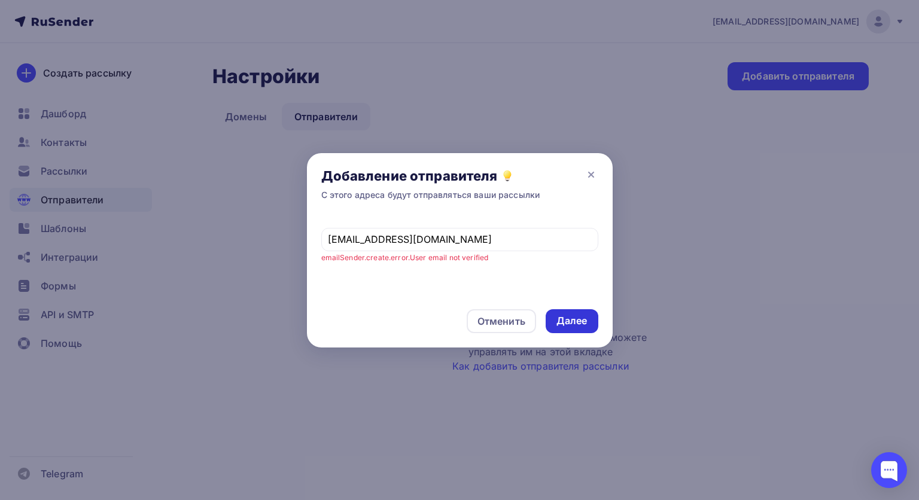
click at [569, 325] on div "Далее" at bounding box center [571, 321] width 31 height 14
click at [492, 313] on div "Отменить" at bounding box center [501, 321] width 69 height 24
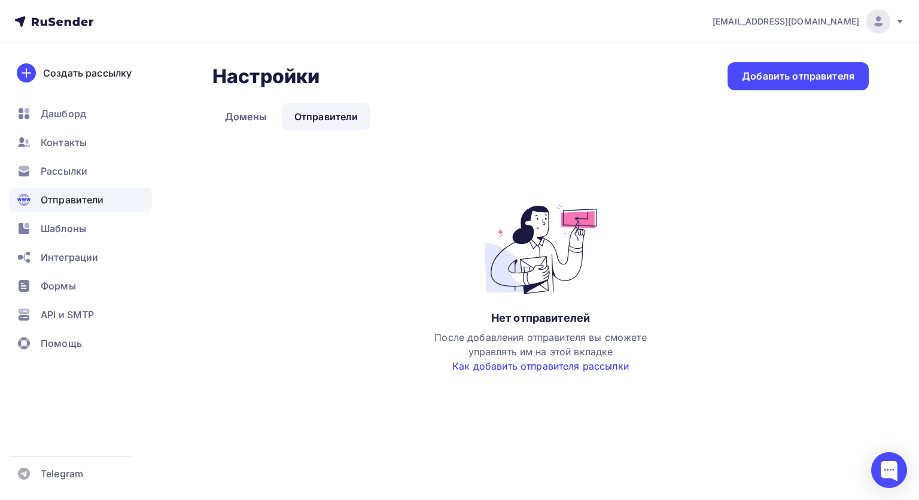
click at [519, 371] on link "Как добавить отправителя рассылки" at bounding box center [540, 366] width 176 height 12
click at [258, 115] on link "Домены" at bounding box center [245, 117] width 67 height 28
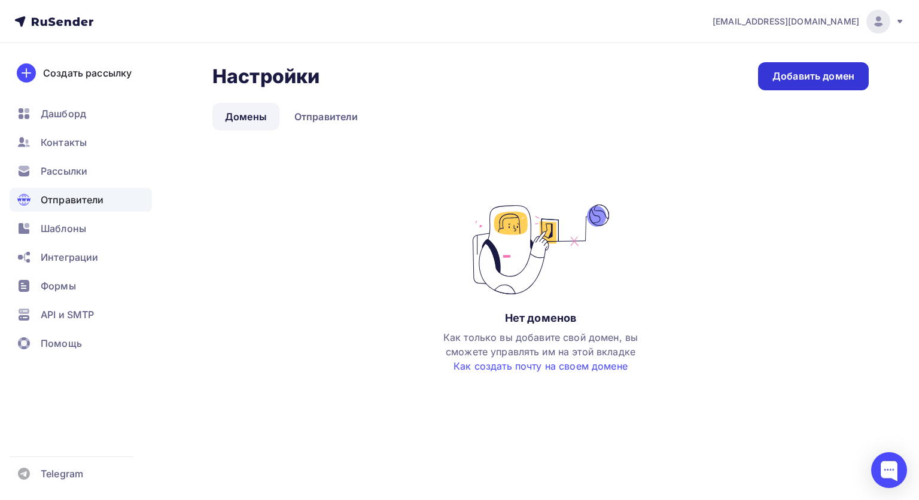
click at [815, 71] on div "Добавить домен" at bounding box center [813, 76] width 82 height 14
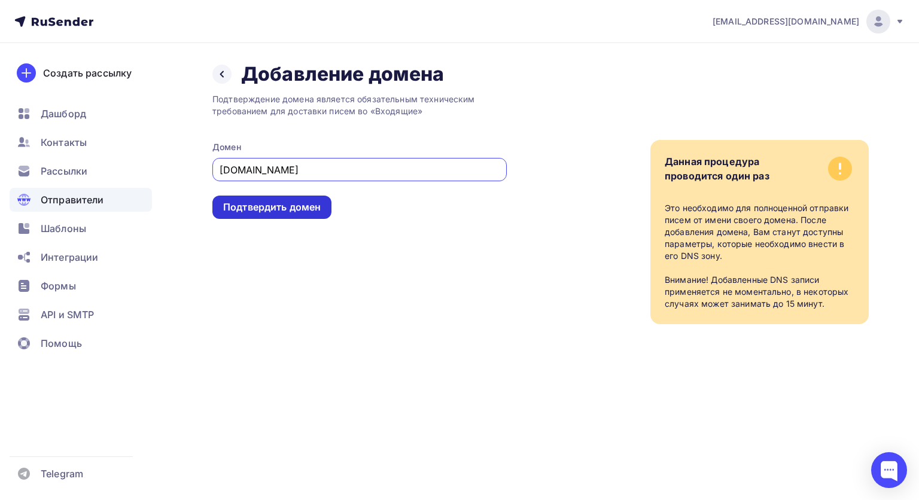
type input "academyugc.ru"
click at [281, 200] on div "Подтвердить домен" at bounding box center [272, 207] width 98 height 14
click at [282, 201] on div "Подтвердить домен" at bounding box center [272, 207] width 98 height 14
click at [254, 210] on div "Подтвердить домен" at bounding box center [272, 207] width 98 height 14
click at [248, 208] on div "Подтвердить домен" at bounding box center [272, 207] width 98 height 14
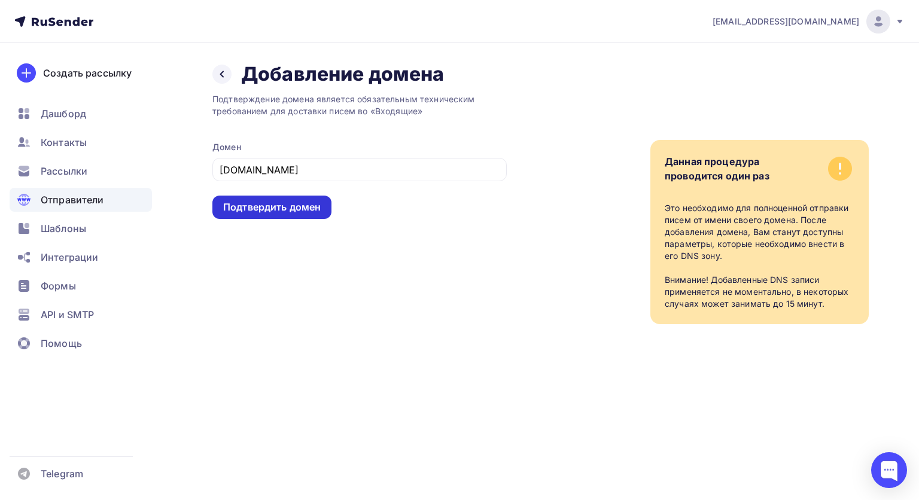
click at [248, 208] on div "Подтвердить домен" at bounding box center [272, 207] width 98 height 14
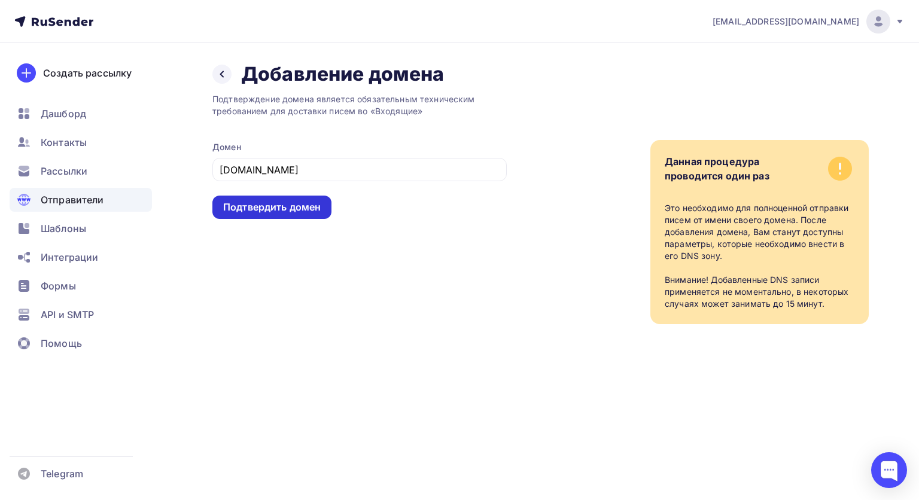
click at [248, 208] on div "Подтвердить домен" at bounding box center [272, 207] width 98 height 14
click at [254, 201] on div "Подтвердить домен" at bounding box center [272, 207] width 98 height 14
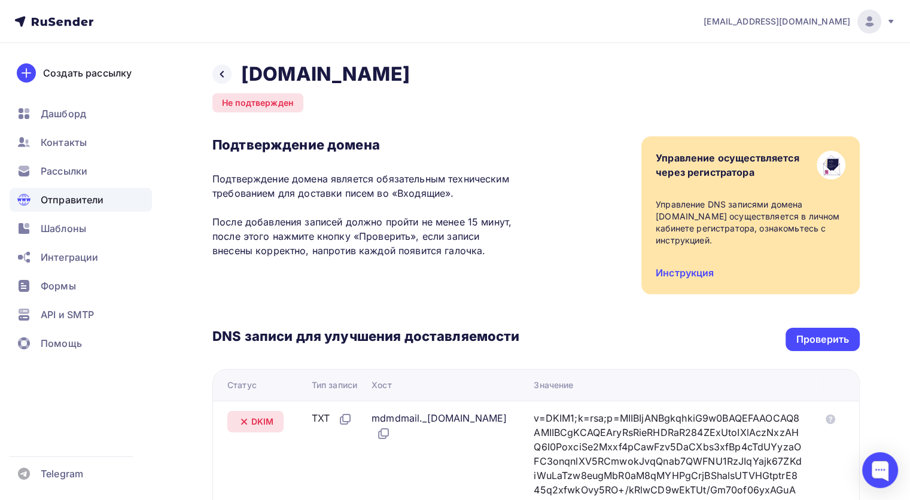
scroll to position [2, 0]
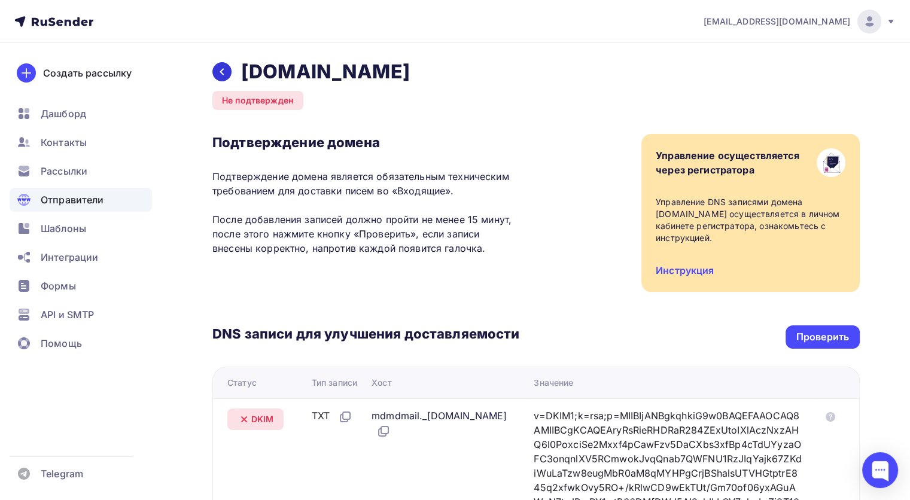
click at [220, 69] on icon at bounding box center [222, 72] width 10 height 10
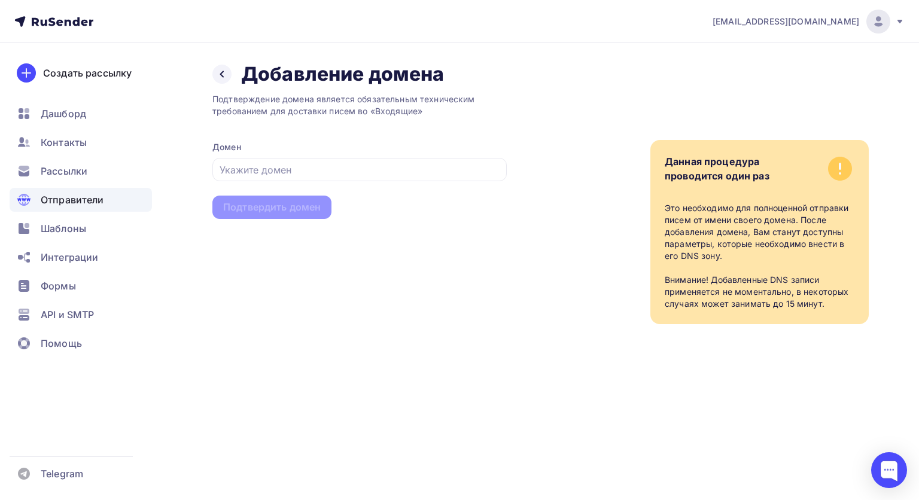
click at [220, 69] on icon at bounding box center [222, 74] width 10 height 10
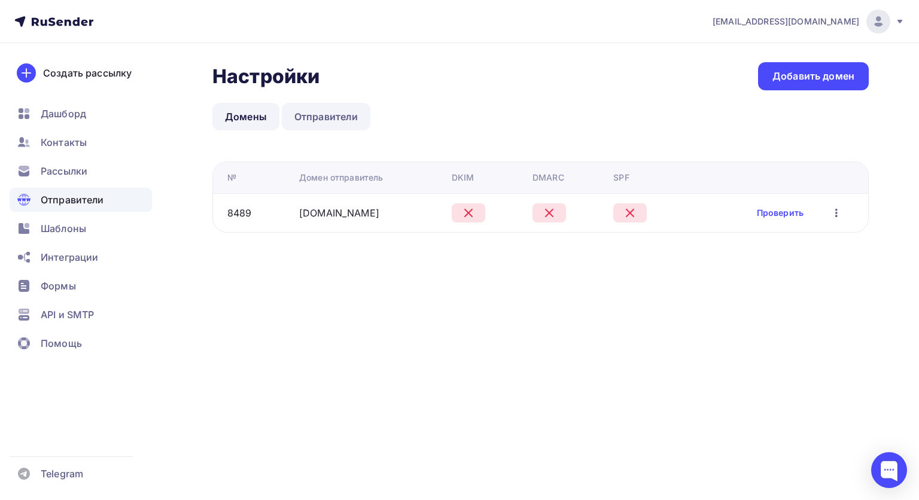
click at [345, 126] on link "Отправители" at bounding box center [326, 117] width 89 height 28
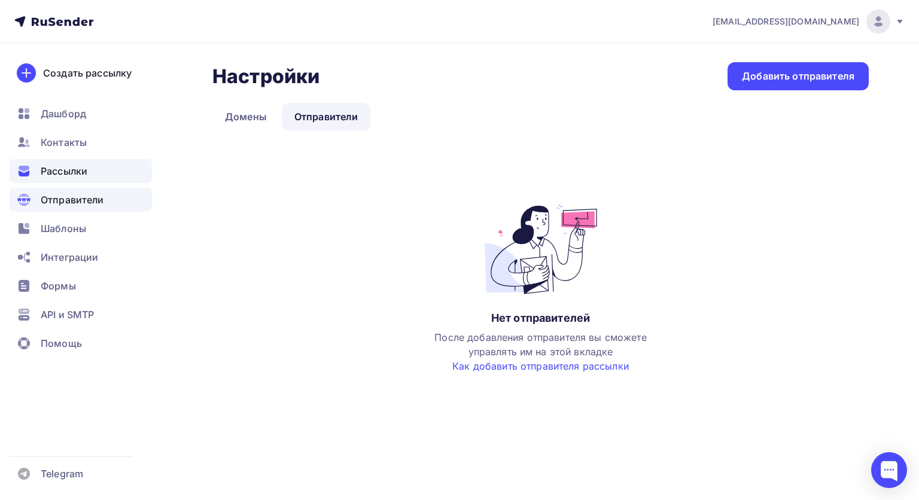
click at [84, 179] on div "Рассылки" at bounding box center [81, 171] width 142 height 24
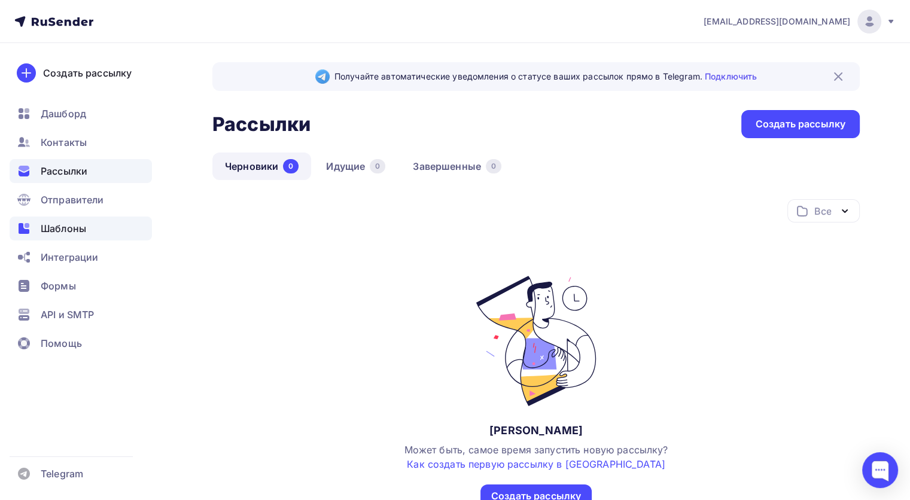
click at [80, 240] on div "Шаблоны" at bounding box center [81, 229] width 142 height 24
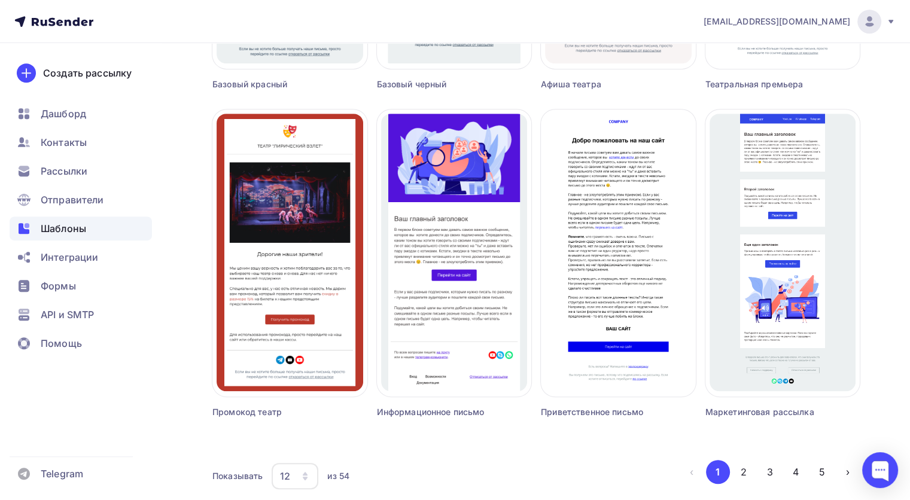
scroll to position [750, 0]
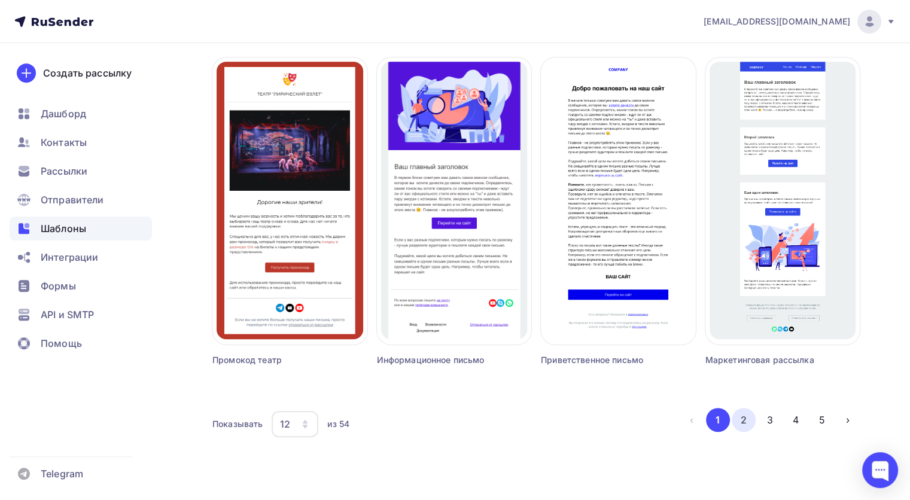
click at [747, 428] on button "2" at bounding box center [744, 420] width 24 height 24
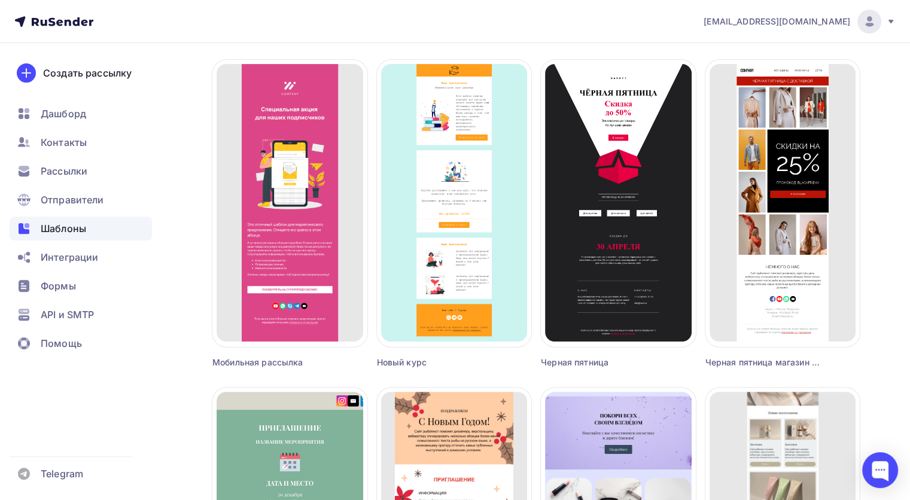
scroll to position [751, 0]
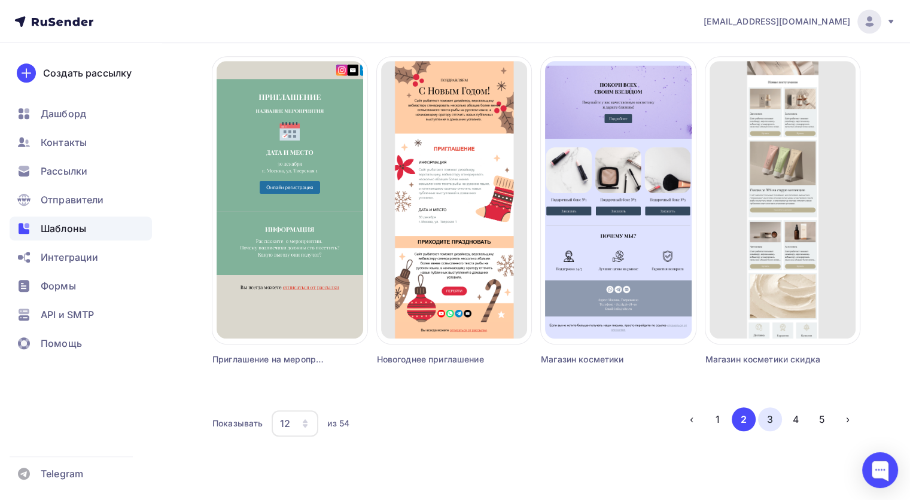
click at [761, 424] on button "3" at bounding box center [770, 419] width 24 height 24
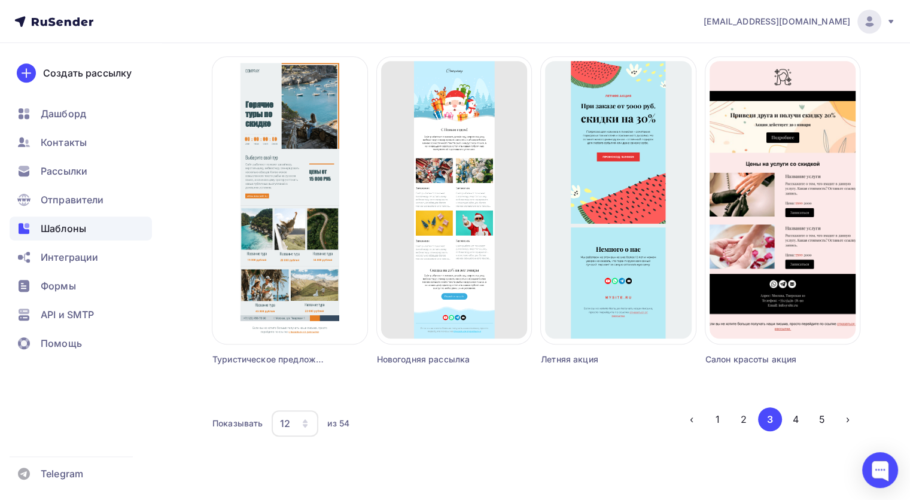
scroll to position [750, 0]
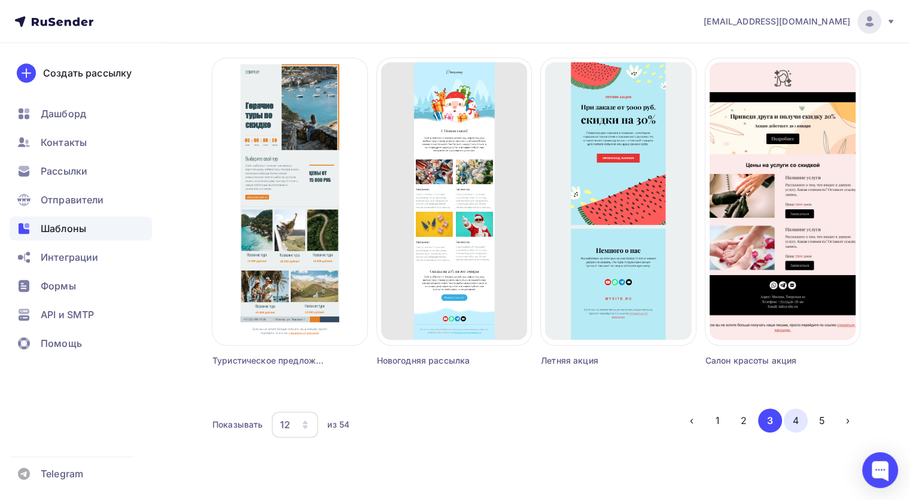
click at [796, 424] on button "4" at bounding box center [796, 421] width 24 height 24
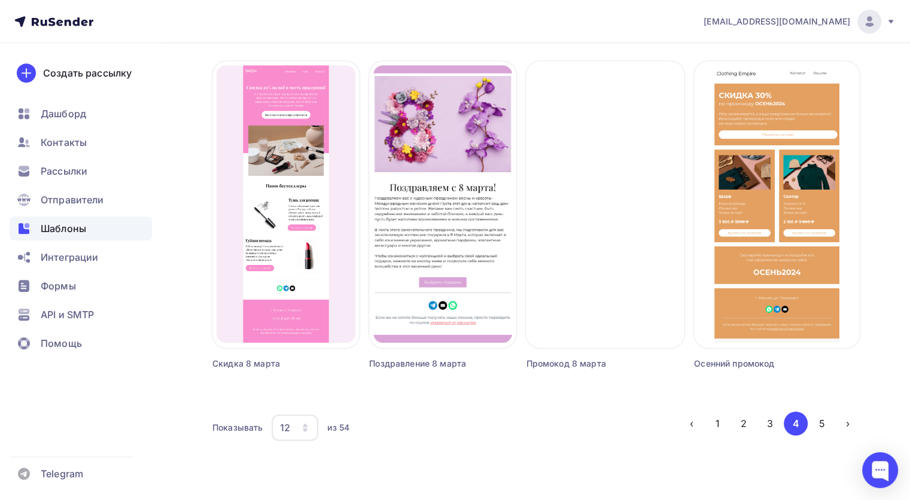
scroll to position [751, 0]
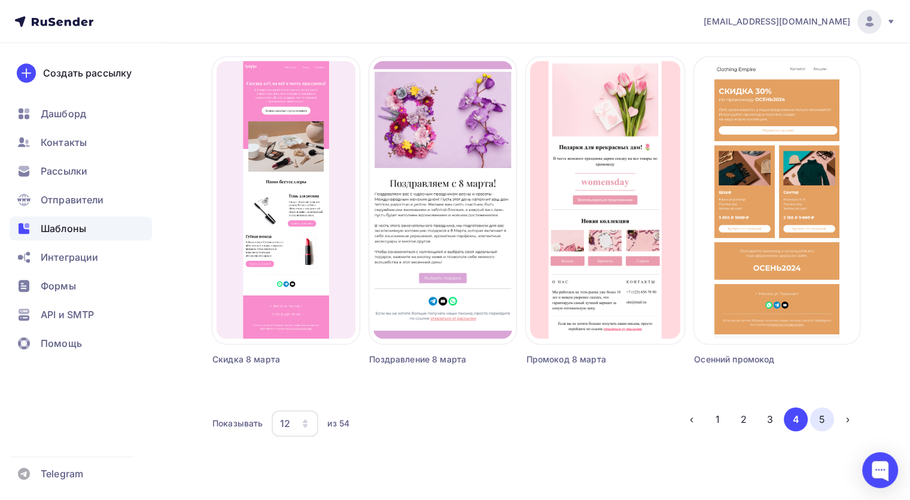
click at [822, 416] on button "5" at bounding box center [822, 419] width 24 height 24
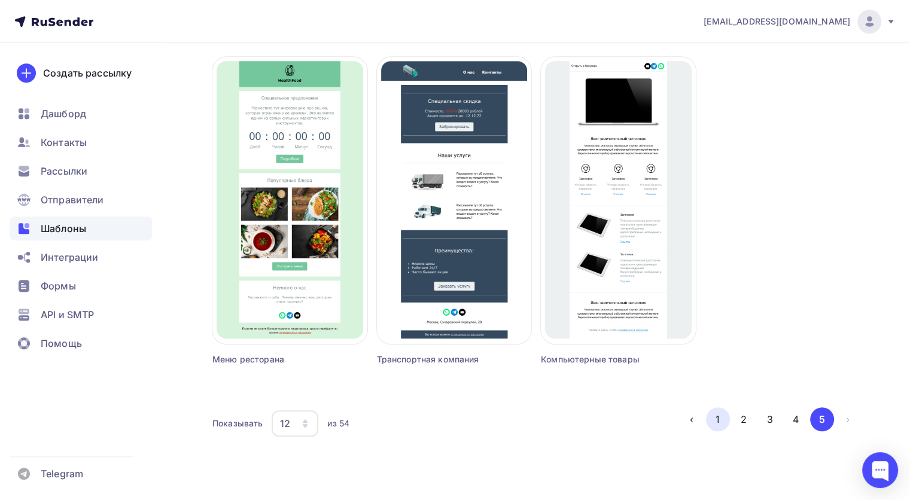
click at [710, 428] on button "1" at bounding box center [718, 419] width 24 height 24
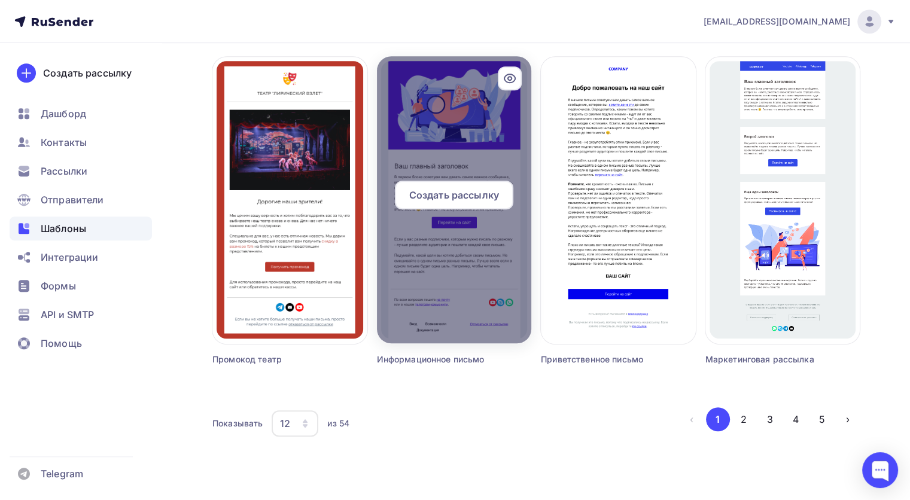
click at [459, 138] on div at bounding box center [454, 199] width 155 height 287
click at [447, 194] on span "Создать рассылку" at bounding box center [454, 195] width 90 height 14
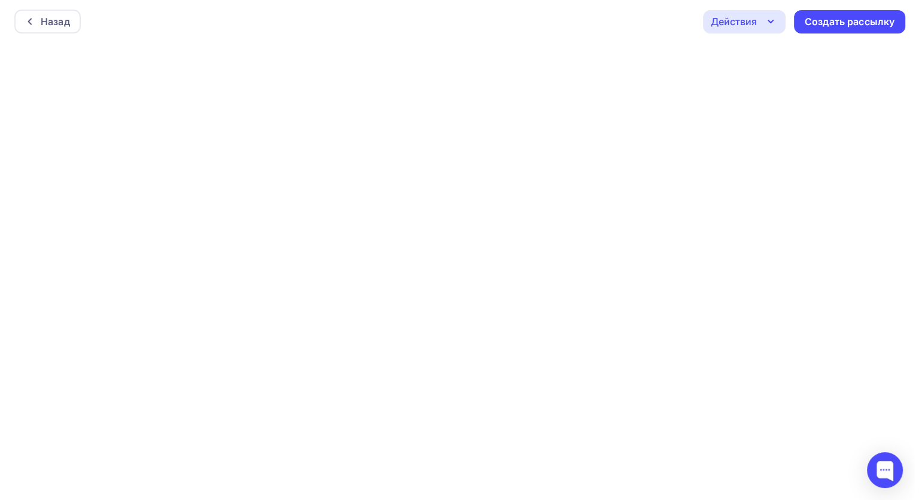
scroll to position [2, 0]
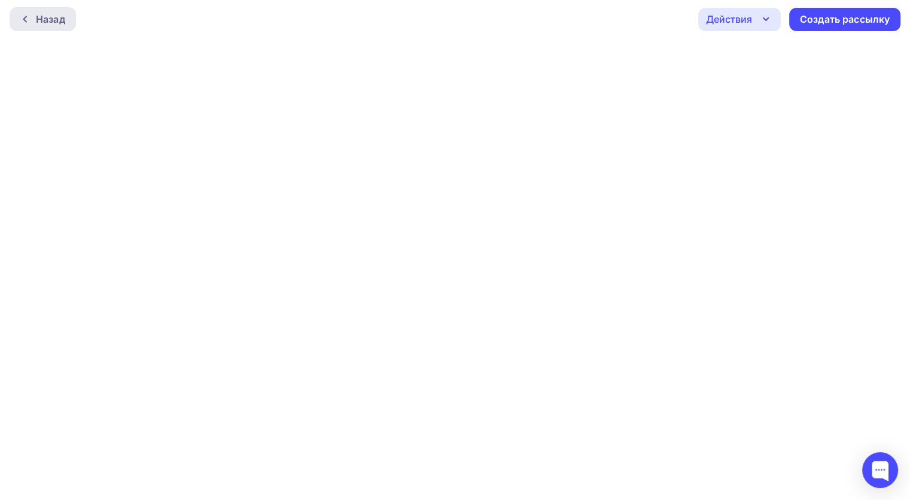
click at [43, 25] on div "Назад" at bounding box center [50, 19] width 29 height 14
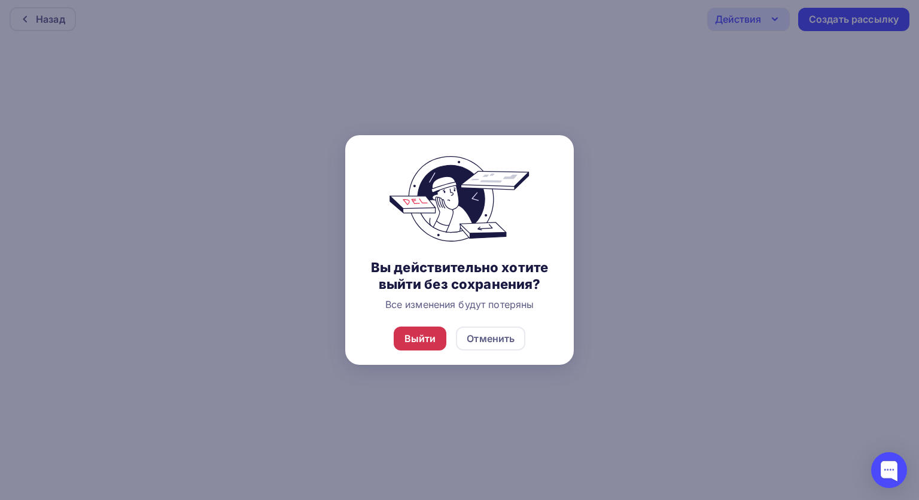
click at [414, 330] on div "Выйти" at bounding box center [420, 339] width 53 height 24
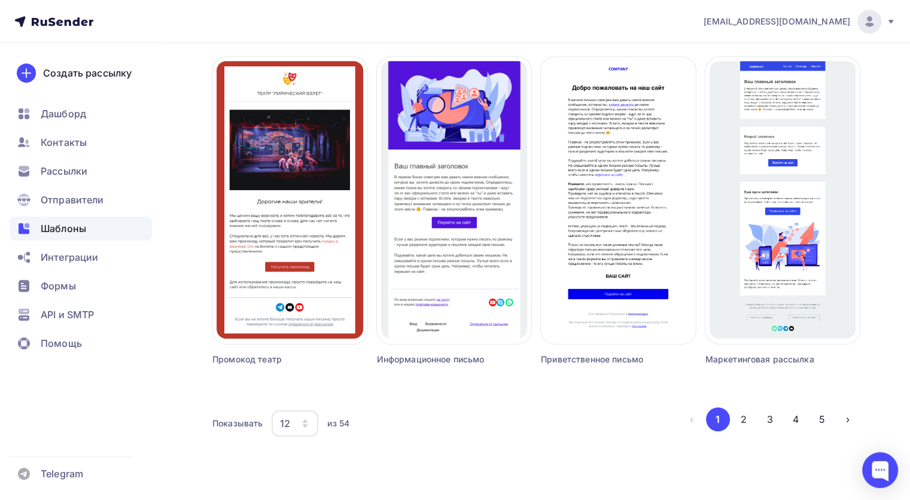
scroll to position [748, 0]
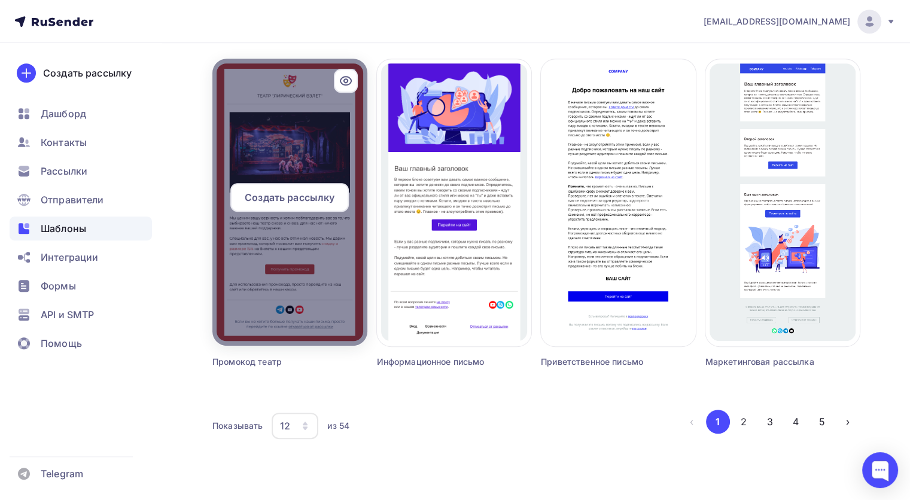
click at [282, 155] on div at bounding box center [289, 202] width 155 height 287
click at [275, 184] on div "Создать рассылку" at bounding box center [289, 197] width 118 height 29
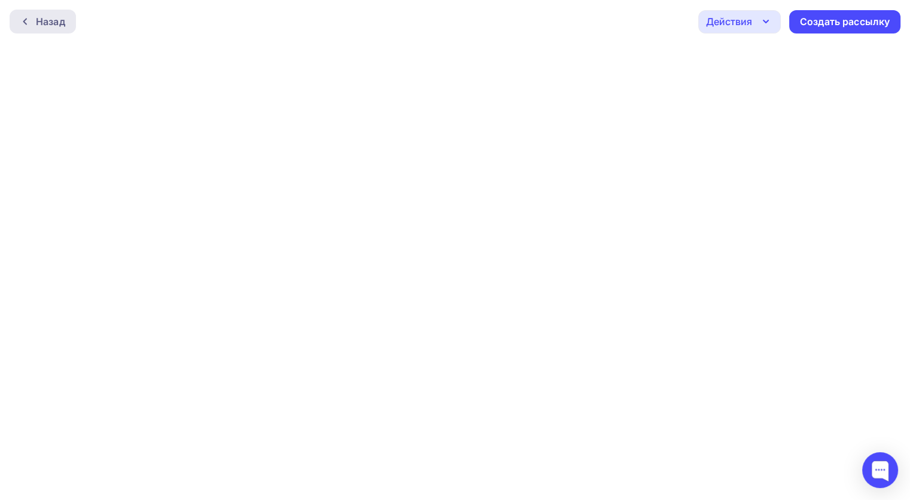
click at [43, 28] on div "Назад" at bounding box center [50, 21] width 29 height 14
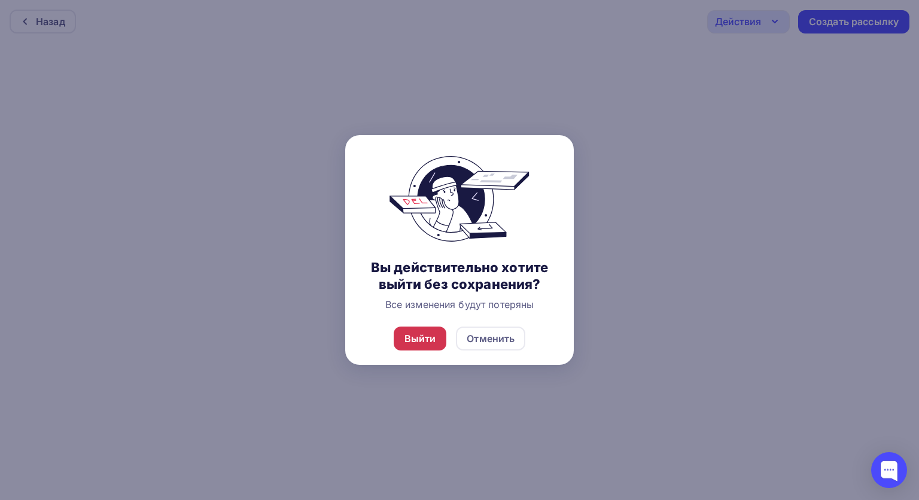
click at [413, 336] on div "Выйти" at bounding box center [420, 338] width 32 height 14
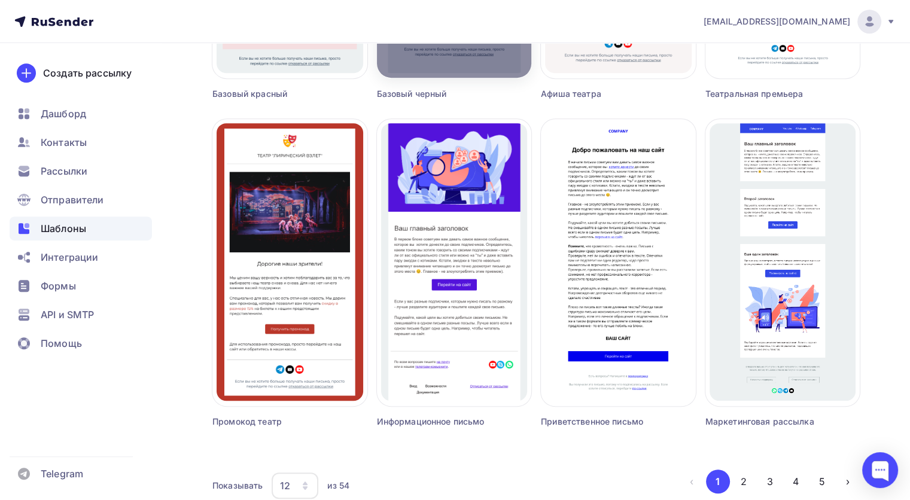
scroll to position [751, 0]
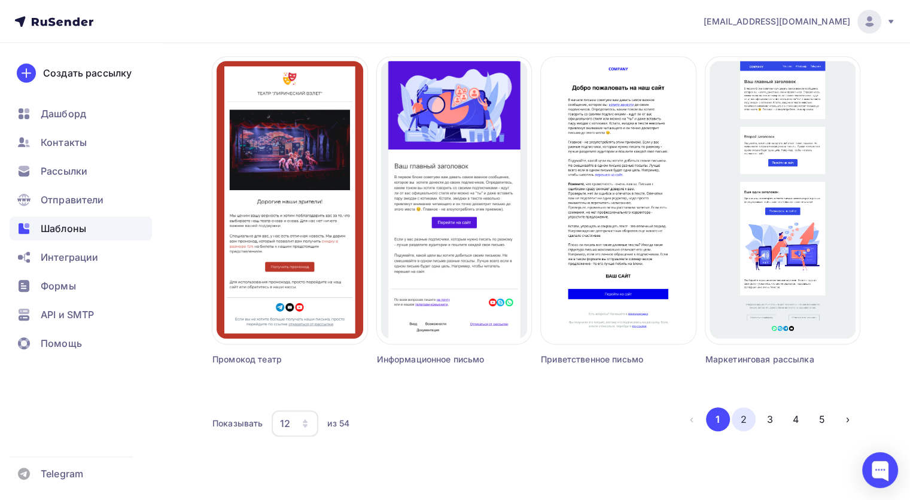
click at [746, 418] on button "2" at bounding box center [744, 419] width 24 height 24
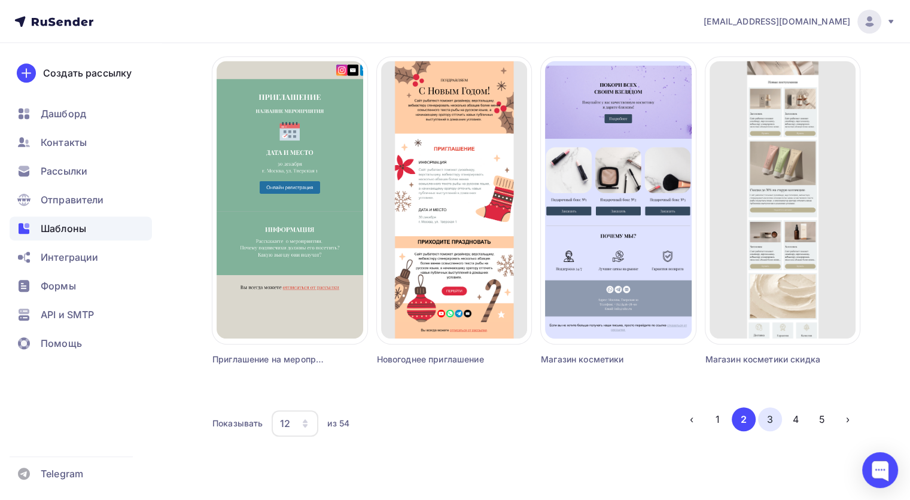
click at [773, 428] on button "3" at bounding box center [770, 419] width 24 height 24
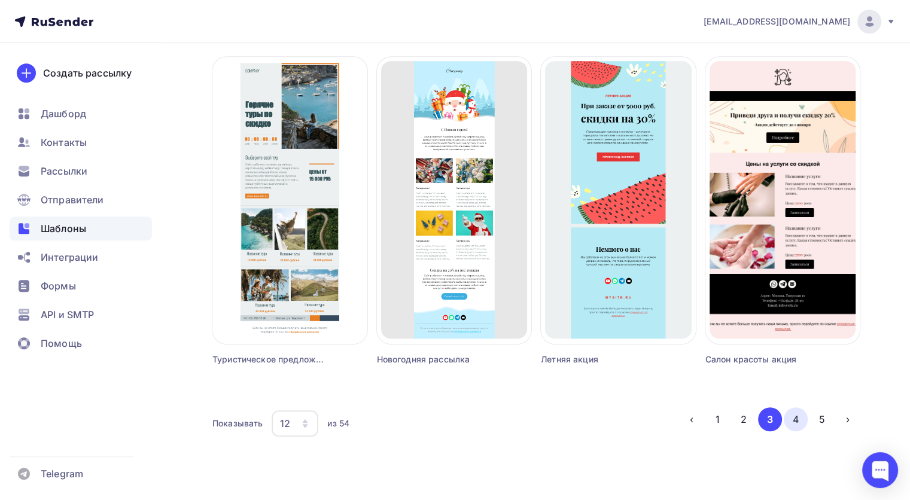
click at [791, 424] on button "4" at bounding box center [796, 419] width 24 height 24
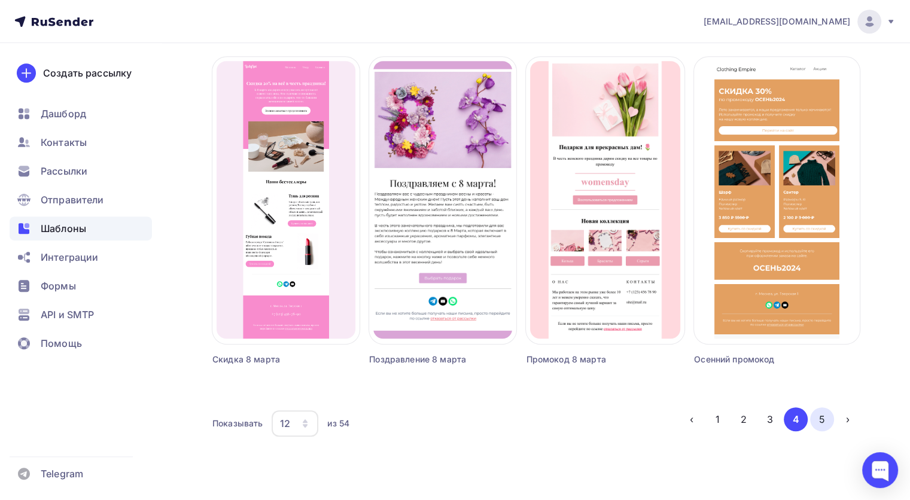
click at [812, 424] on button "5" at bounding box center [822, 419] width 24 height 24
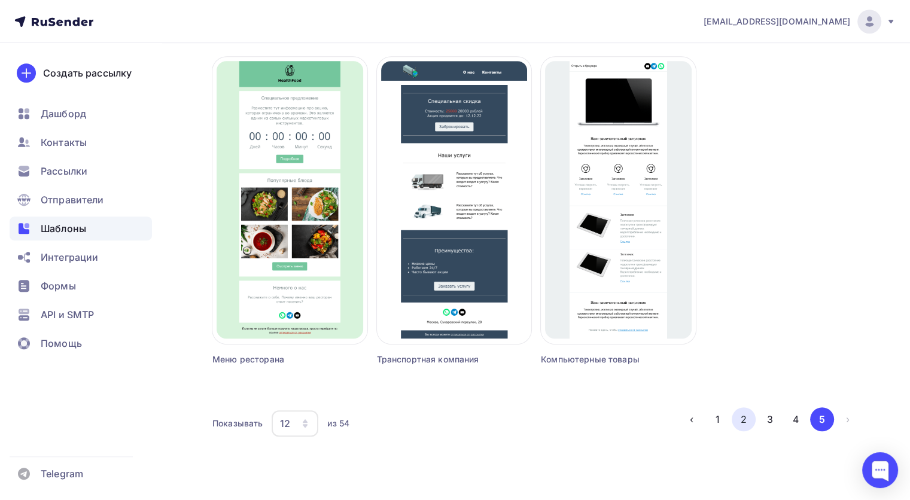
click at [742, 418] on button "2" at bounding box center [744, 419] width 24 height 24
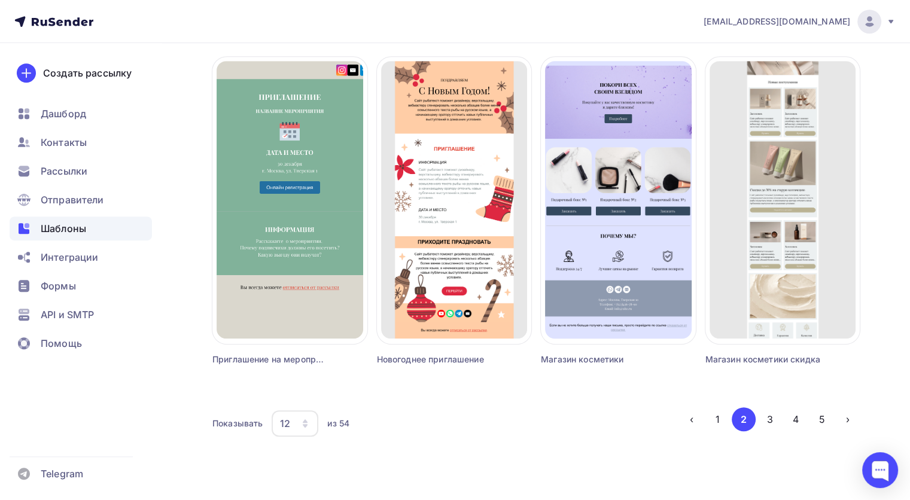
click at [835, 424] on li "›" at bounding box center [847, 419] width 26 height 24
click at [821, 421] on button "5" at bounding box center [822, 419] width 24 height 24
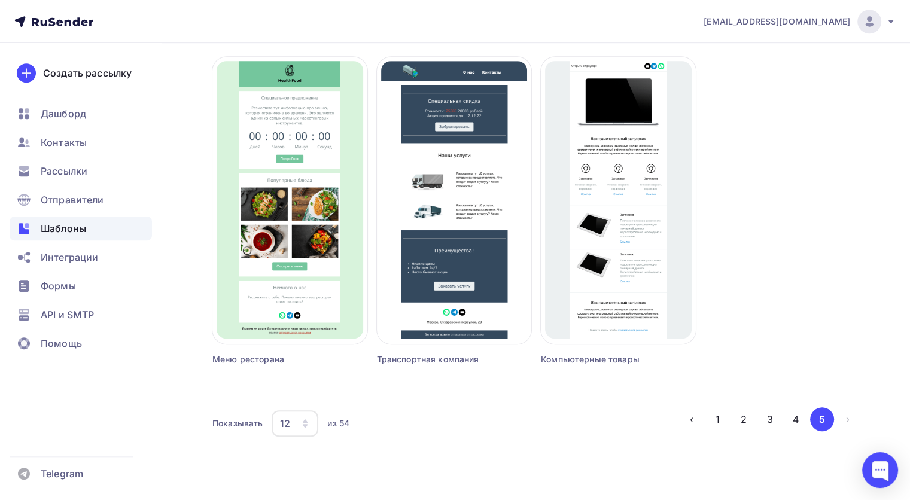
click at [808, 419] on li "5" at bounding box center [821, 419] width 26 height 24
click at [800, 418] on button "4" at bounding box center [796, 419] width 24 height 24
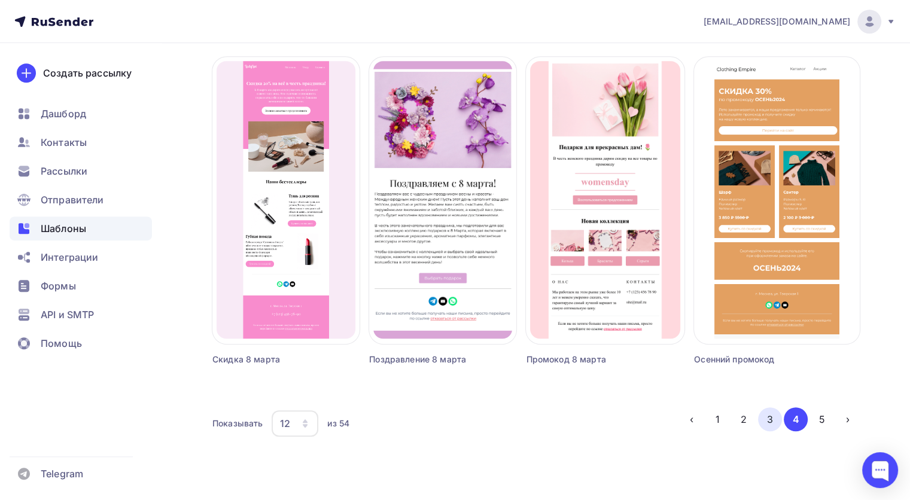
click at [779, 412] on button "3" at bounding box center [770, 419] width 24 height 24
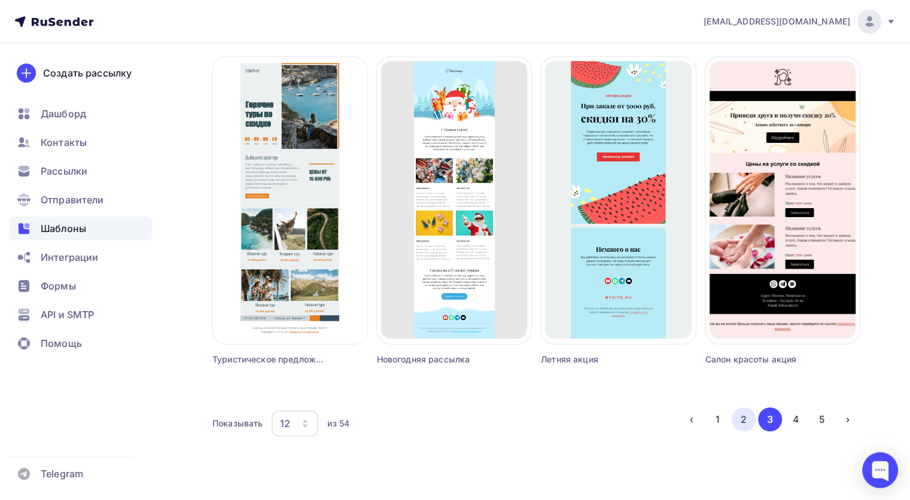
click at [747, 428] on button "2" at bounding box center [744, 419] width 24 height 24
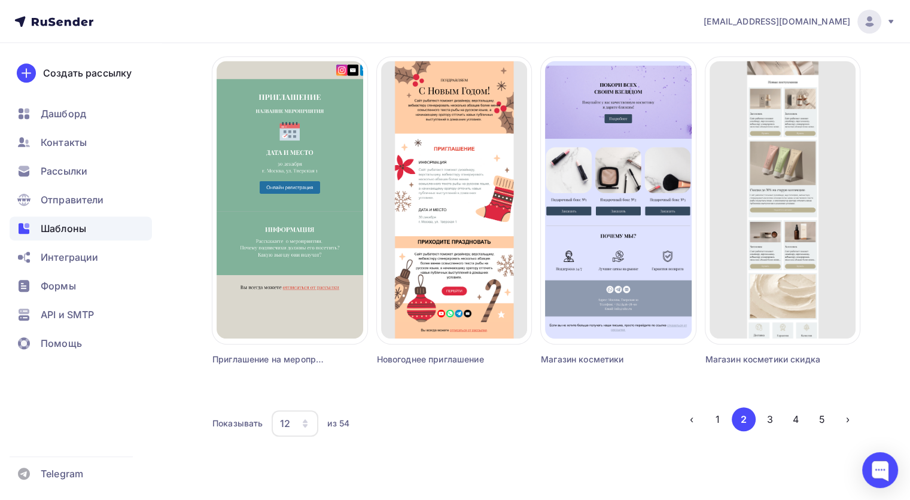
click at [730, 419] on li "2" at bounding box center [743, 419] width 26 height 24
click at [727, 420] on button "1" at bounding box center [718, 419] width 24 height 24
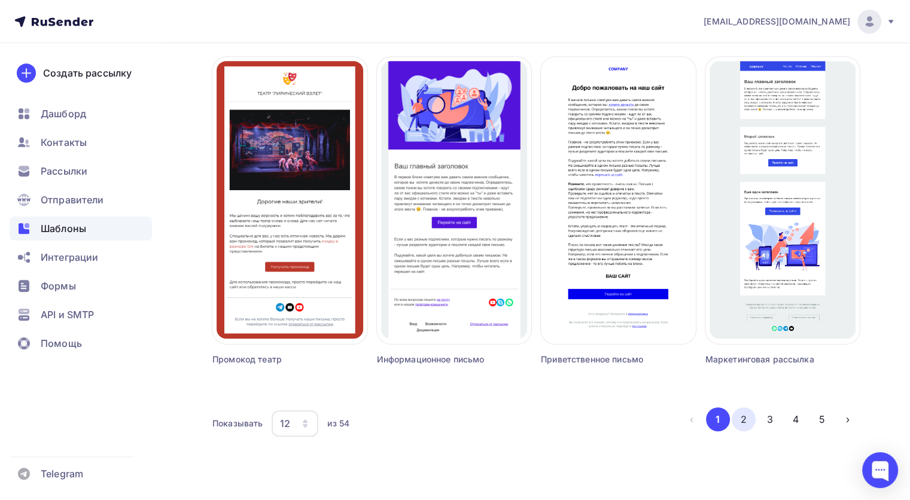
click at [747, 416] on button "2" at bounding box center [744, 419] width 24 height 24
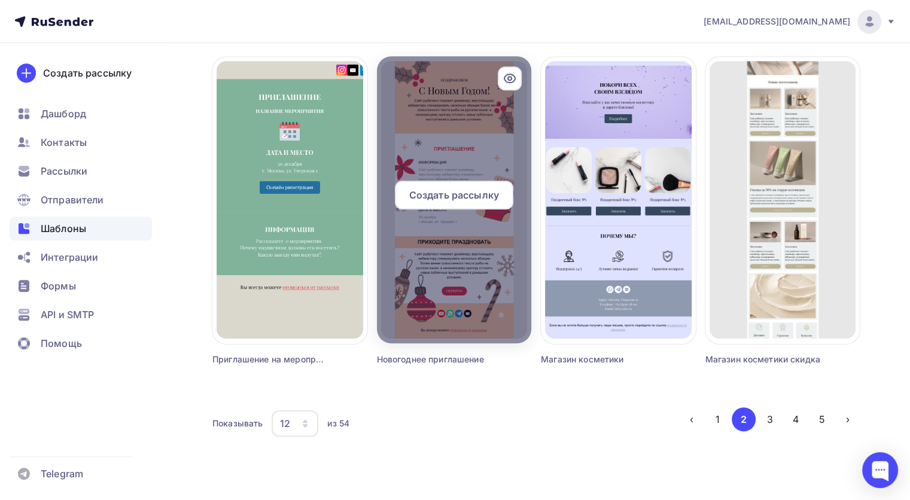
click at [490, 237] on div at bounding box center [454, 199] width 155 height 287
click at [465, 191] on span "Создать рассылку" at bounding box center [454, 195] width 90 height 14
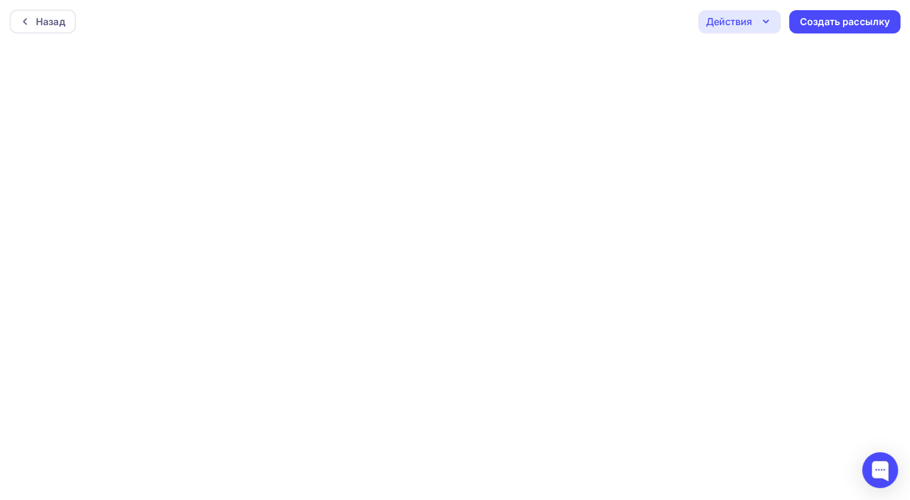
click at [444, 14] on div "Назад Действия Отправить тестовое письмо Предпросмотр Сохранить в Мои шаблоны В…" at bounding box center [455, 21] width 910 height 43
click at [534, 15] on div "Назад Действия Отправить тестовое письмо Предпросмотр Сохранить в Мои шаблоны В…" at bounding box center [455, 21] width 910 height 43
click at [572, 14] on div "Назад Действия Отправить тестовое письмо Предпросмотр Сохранить в Мои шаблоны В…" at bounding box center [455, 21] width 910 height 43
click at [577, 22] on div "Назад Действия Отправить тестовое письмо Предпросмотр Сохранить в Мои шаблоны В…" at bounding box center [455, 21] width 910 height 43
click at [515, 29] on div "Назад Действия Отправить тестовое письмо Предпросмотр Сохранить в Мои шаблоны В…" at bounding box center [455, 21] width 910 height 43
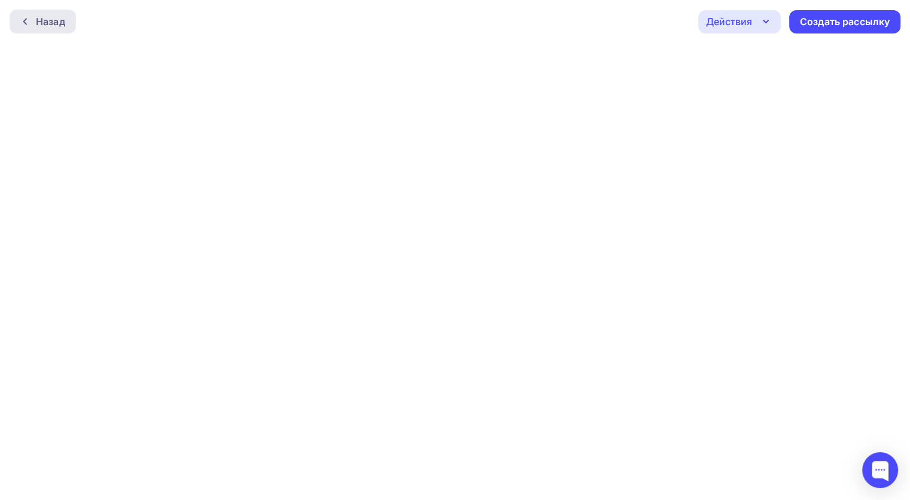
click at [32, 32] on div "Назад" at bounding box center [43, 22] width 66 height 24
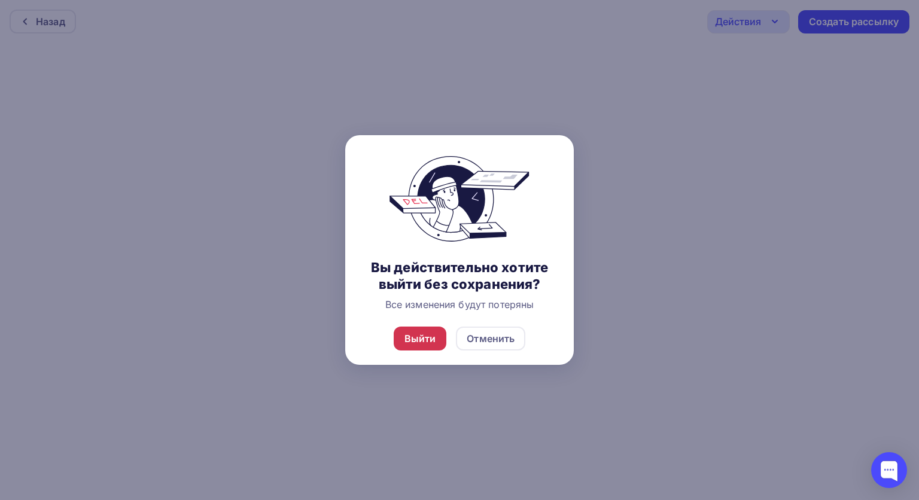
click at [422, 331] on div "Выйти" at bounding box center [420, 339] width 53 height 24
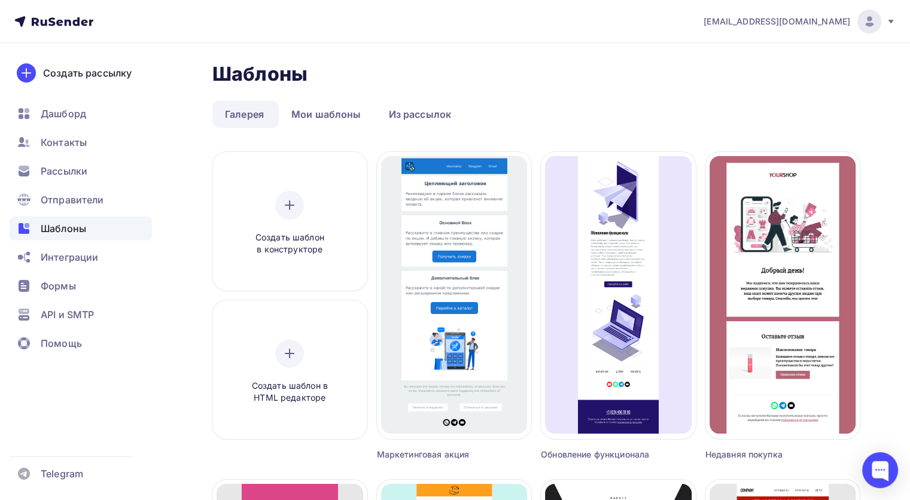
click at [876, 19] on div at bounding box center [869, 22] width 24 height 24
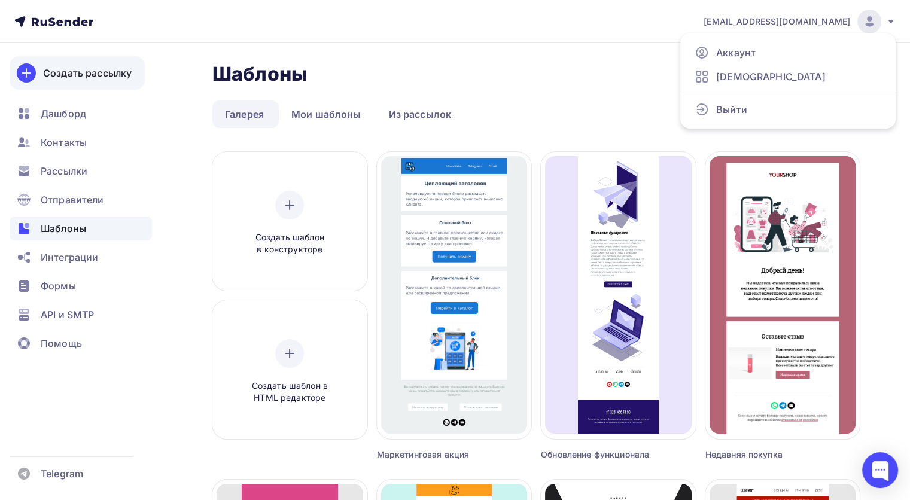
click at [103, 67] on div "Создать рассылку" at bounding box center [87, 73] width 89 height 14
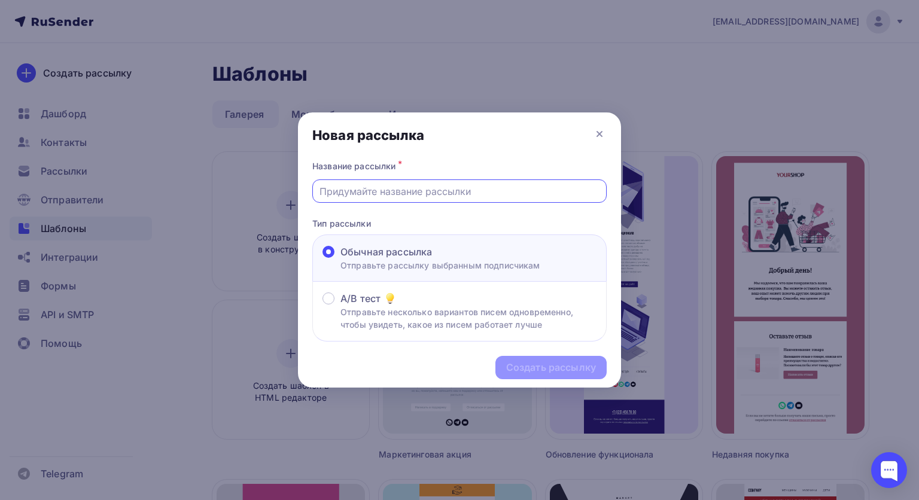
click at [433, 197] on input "text" at bounding box center [459, 191] width 281 height 14
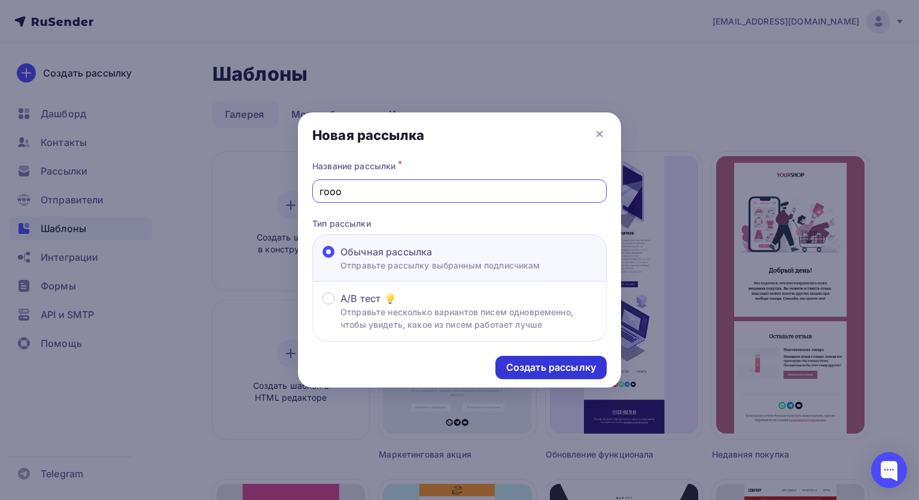
type input "гооо"
click at [541, 377] on div "Создать рассылку" at bounding box center [550, 367] width 111 height 23
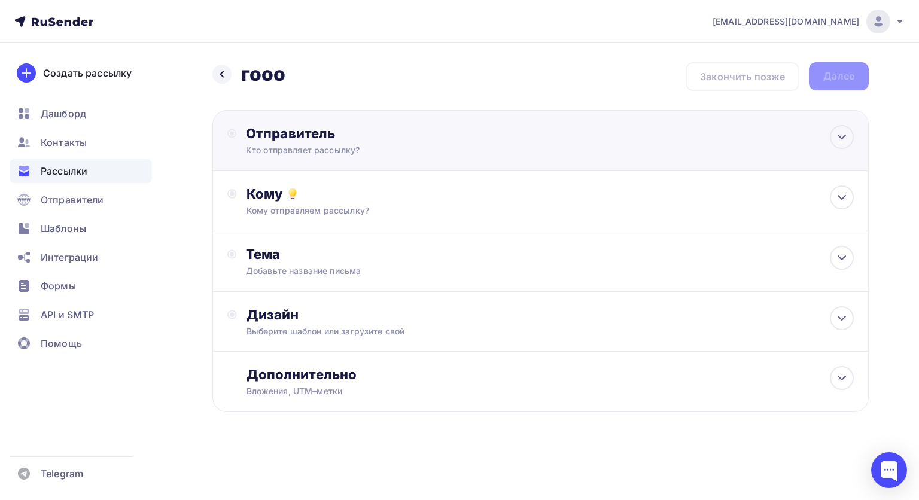
click at [394, 147] on div "Кто отправляет рассылку?" at bounding box center [362, 150] width 233 height 12
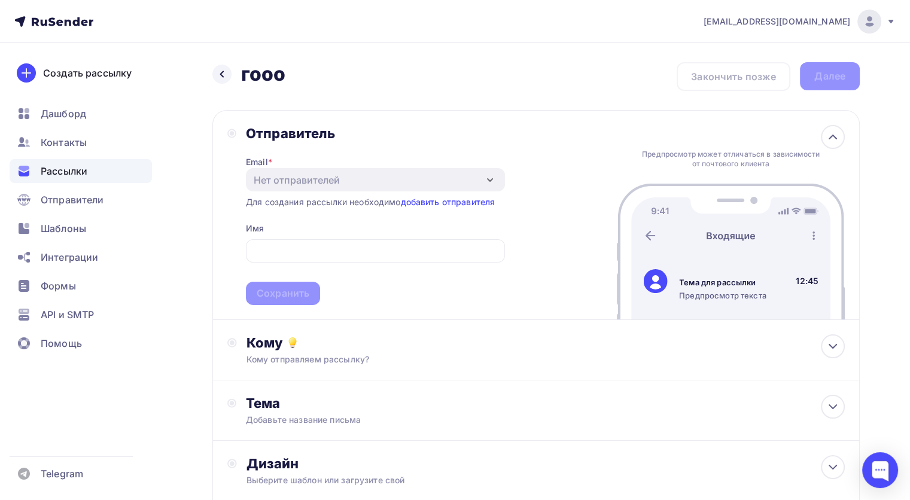
click at [293, 146] on div "Email * Нет отправителей Добавить отправителя Для создания рассылки необходимо …" at bounding box center [375, 223] width 259 height 163
click at [457, 203] on link "добавить отправителя" at bounding box center [447, 202] width 95 height 10
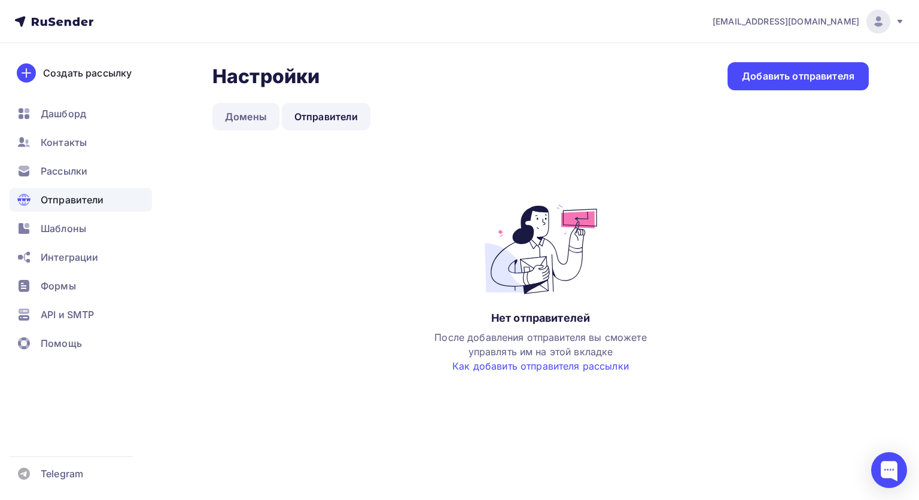
click at [236, 122] on link "Домены" at bounding box center [245, 117] width 67 height 28
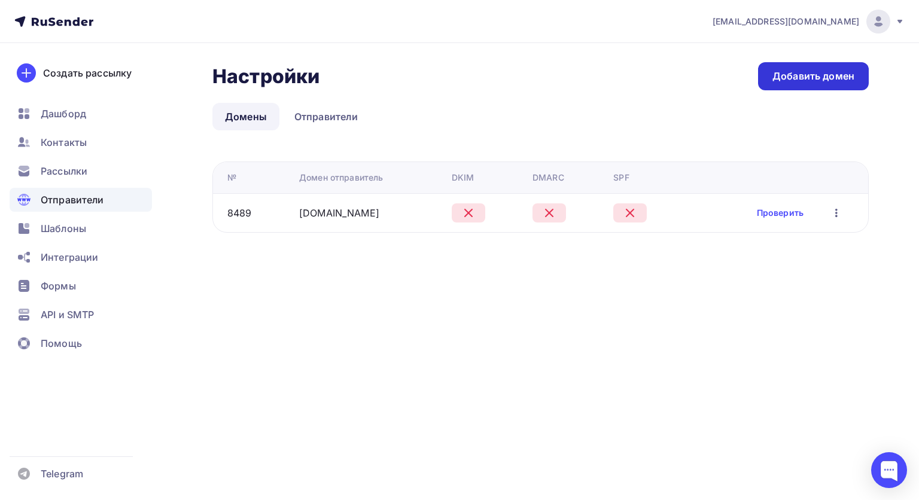
click at [809, 78] on div "Добавить домен" at bounding box center [813, 76] width 82 height 14
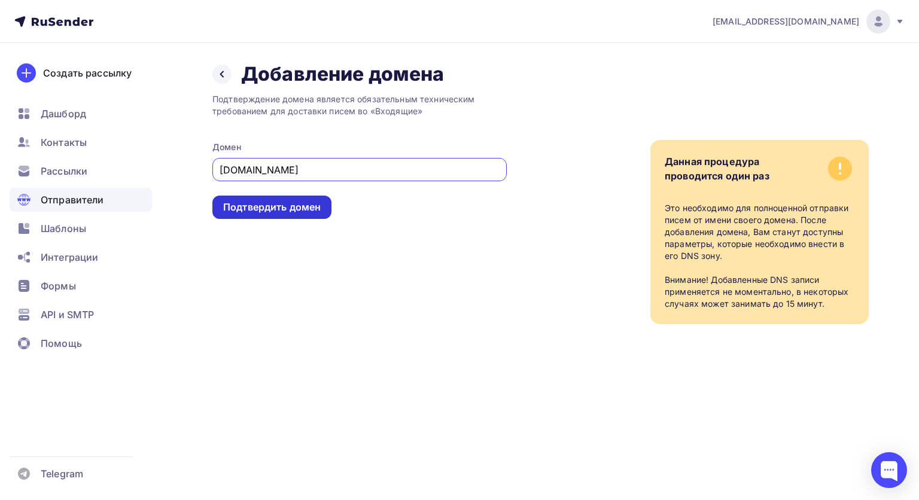
type input "academyugc.ru"
click at [316, 211] on div "Подтвердить домен" at bounding box center [272, 207] width 98 height 14
click at [278, 210] on div "Подтвердить домен" at bounding box center [272, 207] width 98 height 14
click at [279, 208] on div "Подтвердить домен" at bounding box center [272, 207] width 98 height 14
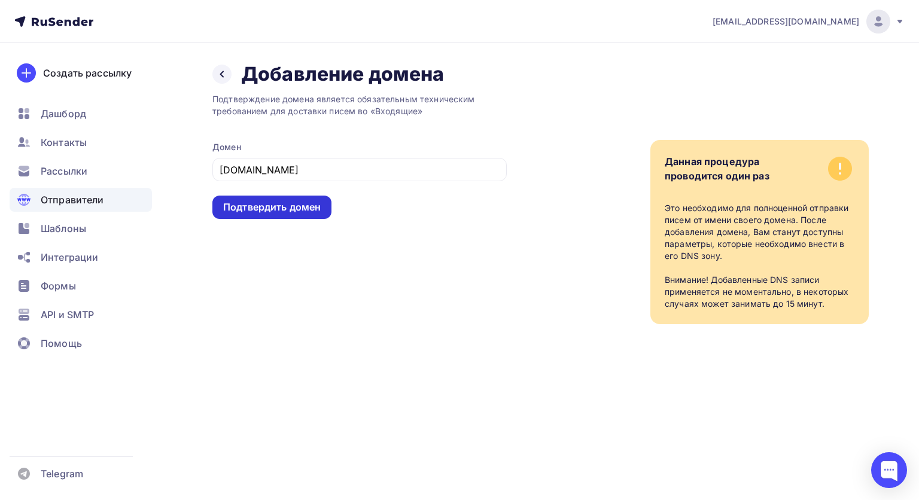
click at [280, 207] on div "Подтвердить домен" at bounding box center [272, 207] width 98 height 14
click at [264, 215] on div "Подтвердить домен" at bounding box center [271, 207] width 119 height 23
click at [280, 208] on div "Подтвердить домен" at bounding box center [272, 207] width 98 height 14
click at [278, 208] on div "Подтвердить домен" at bounding box center [272, 207] width 98 height 14
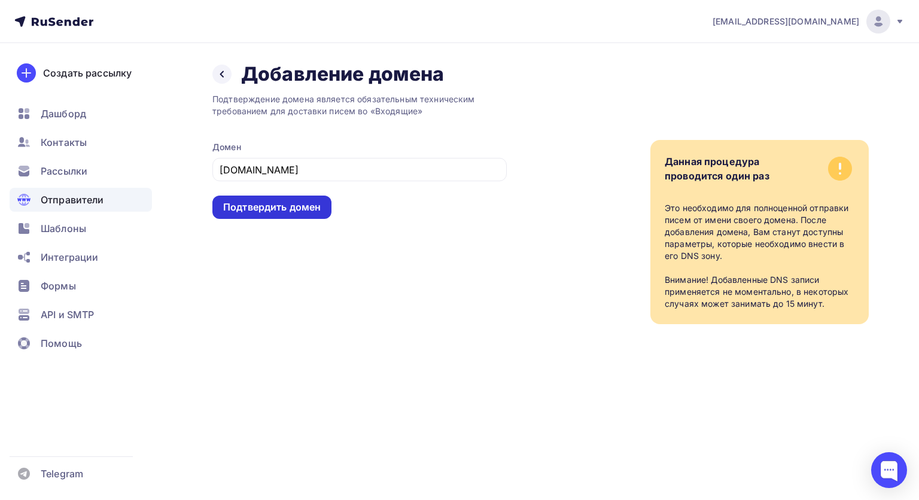
click at [278, 208] on div "Подтвердить домен" at bounding box center [272, 207] width 98 height 14
click at [254, 206] on div "Подтвердить домен" at bounding box center [272, 207] width 98 height 14
click at [295, 209] on div "Подтвердить домен" at bounding box center [272, 207] width 98 height 14
click at [227, 75] on div at bounding box center [221, 74] width 19 height 19
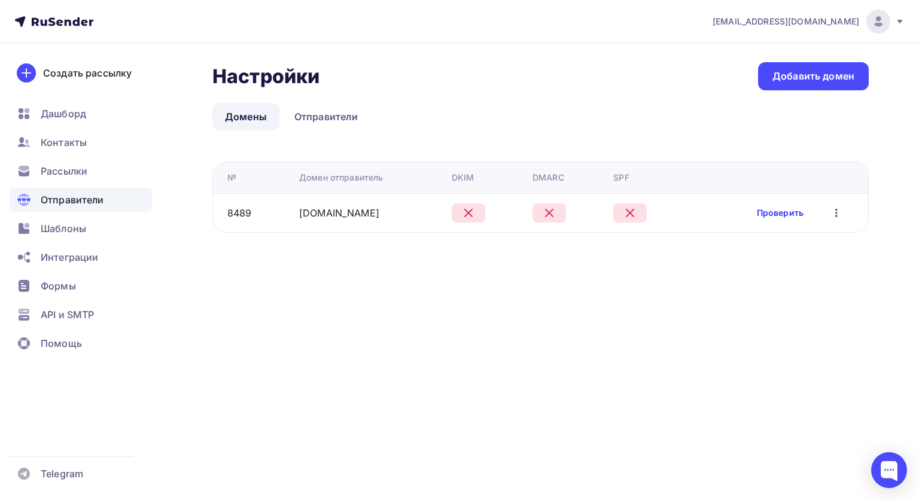
click at [772, 208] on link "Проверить" at bounding box center [780, 213] width 47 height 12
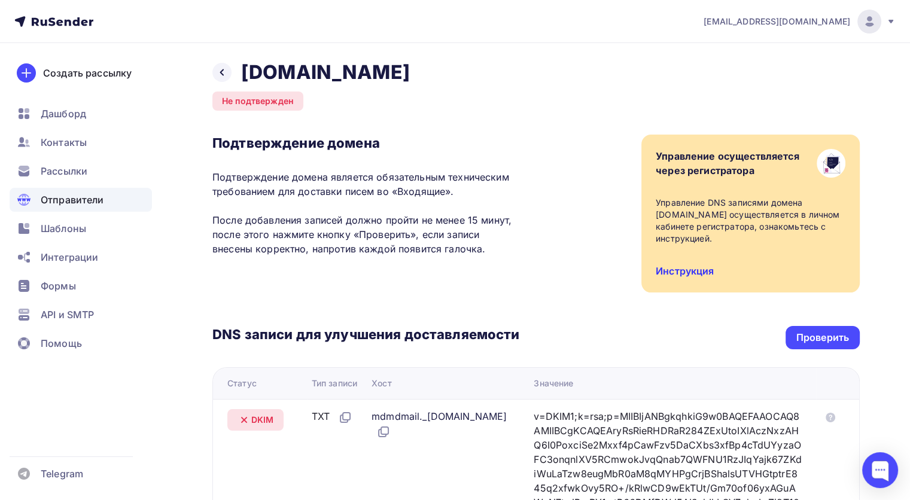
scroll to position [2, 0]
click at [816, 332] on div "Проверить" at bounding box center [822, 337] width 53 height 14
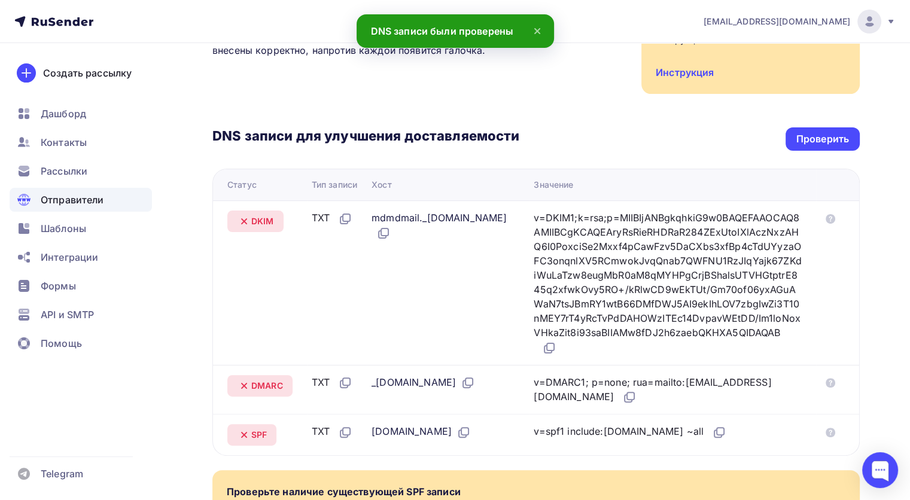
scroll to position [203, 0]
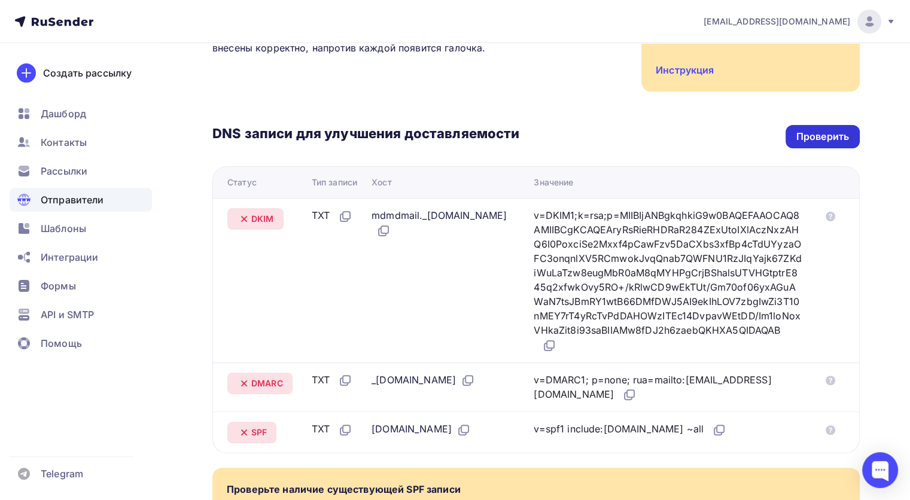
click at [815, 140] on div "Проверить" at bounding box center [822, 137] width 53 height 14
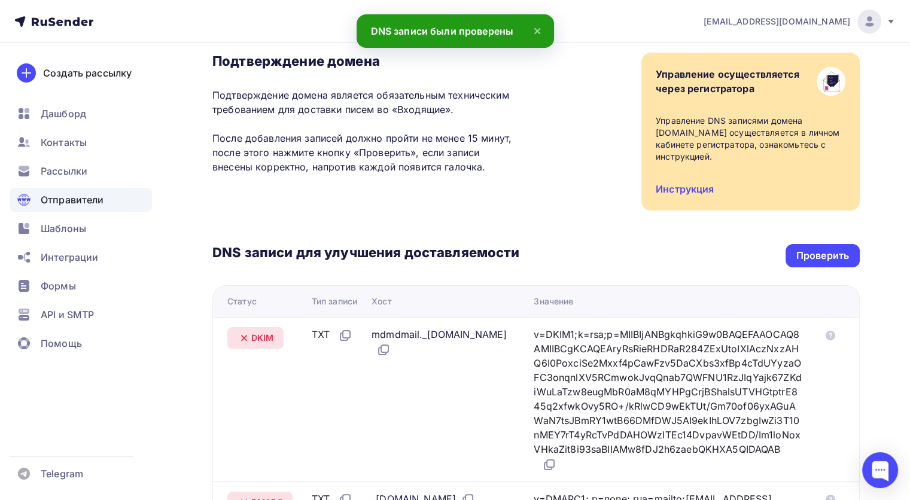
scroll to position [0, 0]
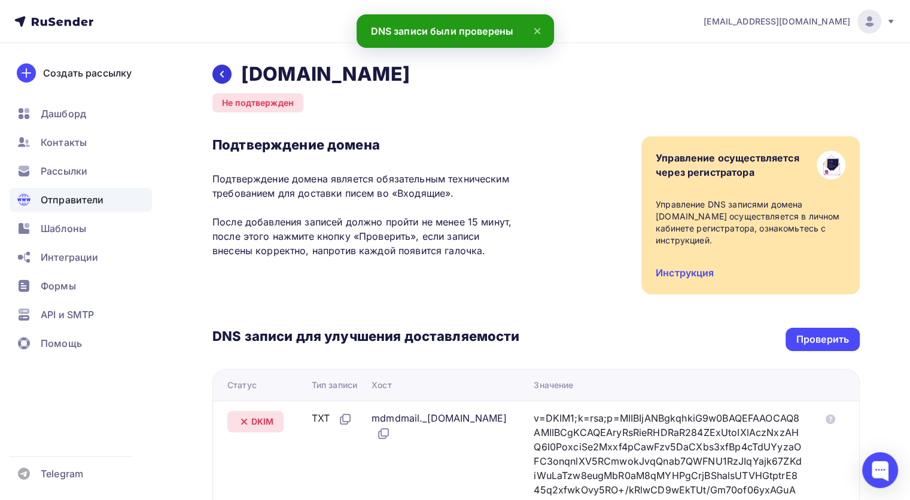
click at [224, 72] on icon at bounding box center [222, 74] width 10 height 10
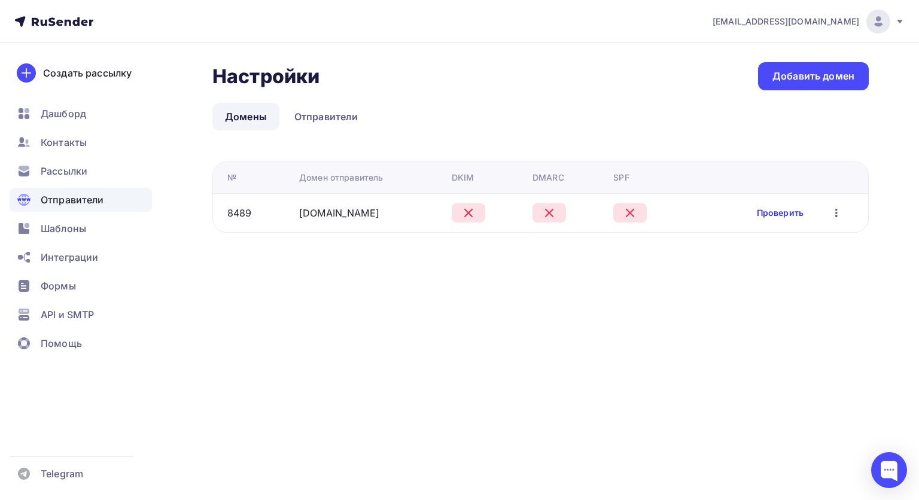
click at [788, 217] on link "Проверить" at bounding box center [780, 213] width 47 height 12
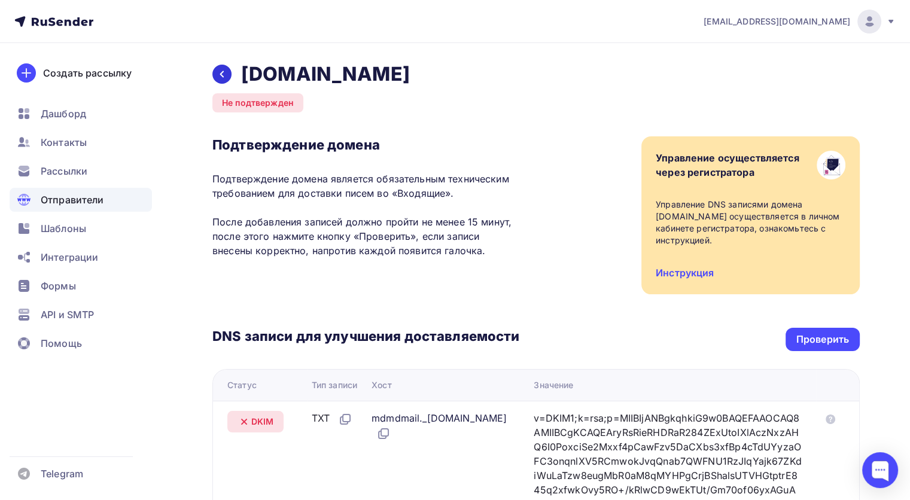
click at [225, 68] on div at bounding box center [221, 74] width 19 height 19
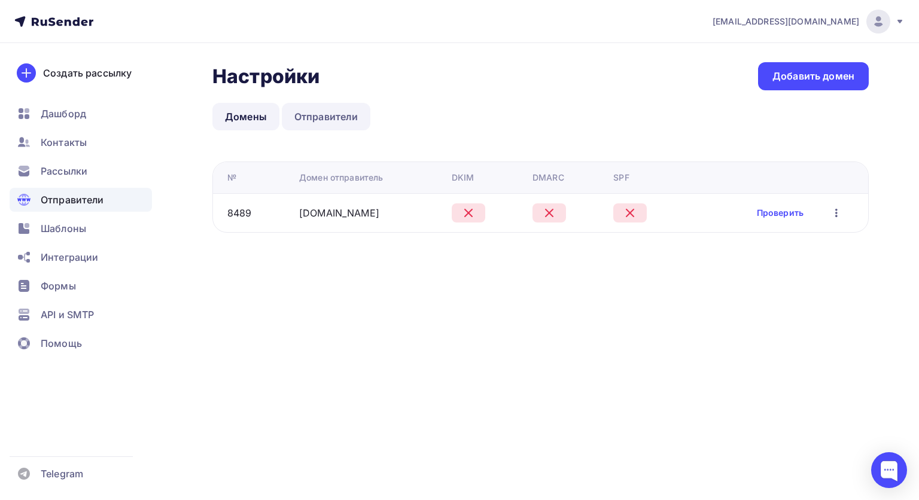
click at [345, 121] on link "Отправители" at bounding box center [326, 117] width 89 height 28
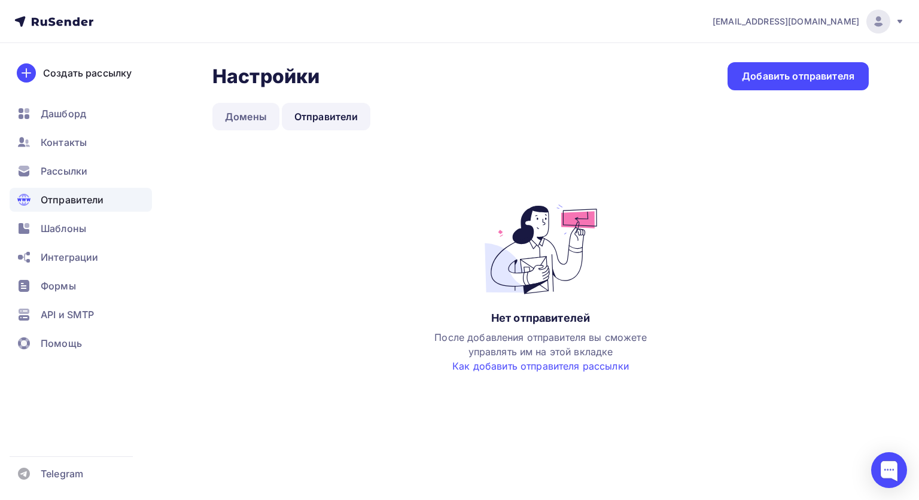
click at [258, 111] on link "Домены" at bounding box center [245, 117] width 67 height 28
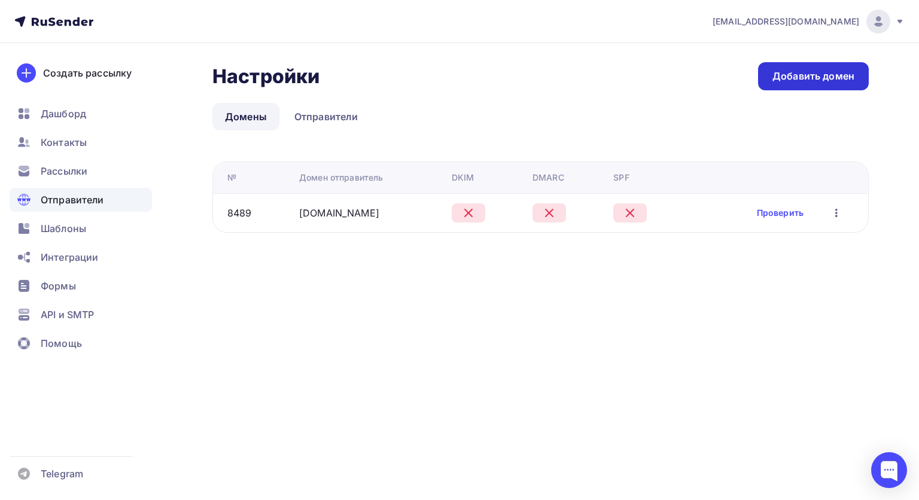
click at [787, 68] on link "Добавить домен" at bounding box center [813, 76] width 111 height 28
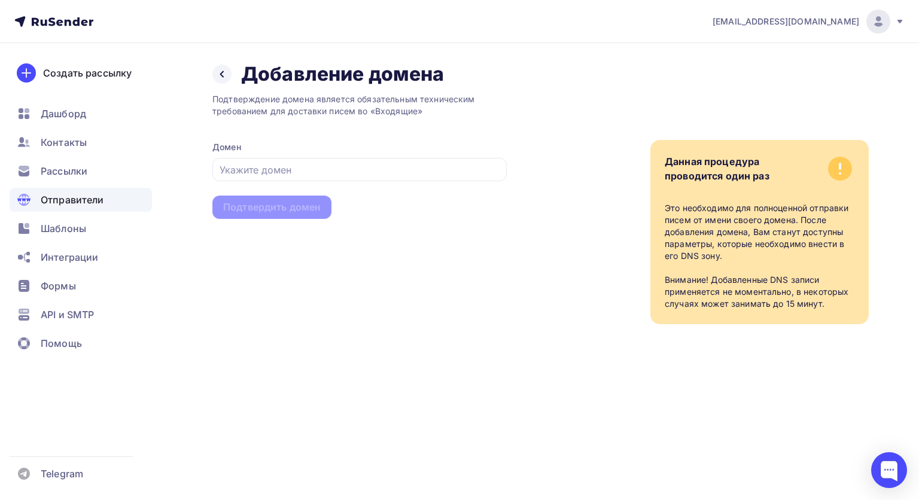
click at [215, 65] on div "Назад Добавление домена Добавление домена" at bounding box center [327, 74] width 231 height 24
click at [224, 71] on icon at bounding box center [222, 74] width 10 height 10
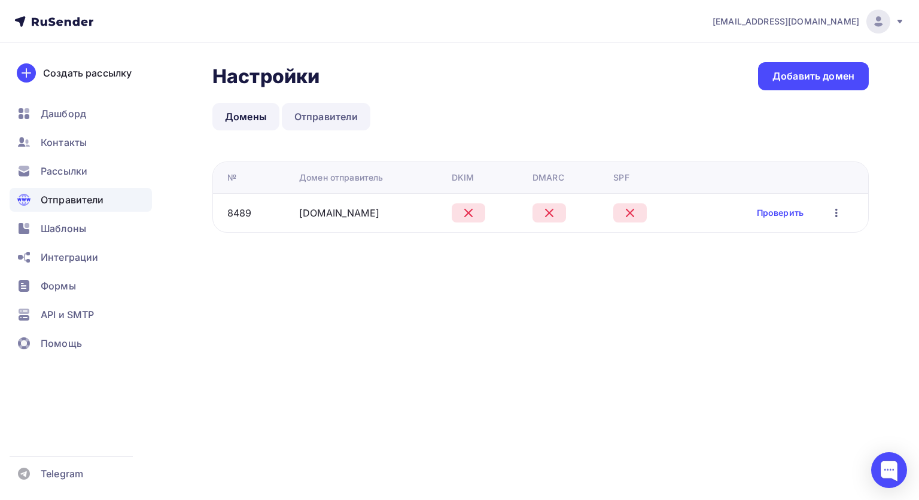
click at [342, 115] on link "Отправители" at bounding box center [326, 117] width 89 height 28
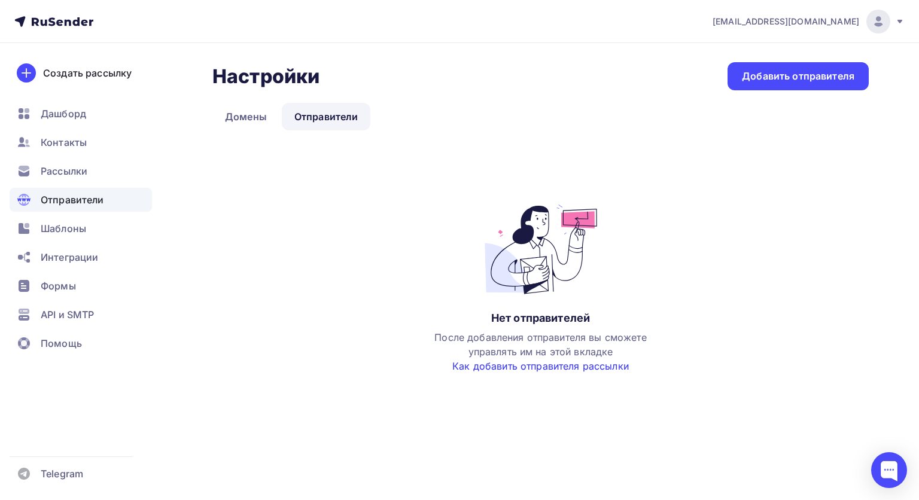
click at [526, 366] on link "Как добавить отправителя рассылки" at bounding box center [540, 366] width 176 height 12
click at [845, 74] on div "Добавить отправителя" at bounding box center [798, 76] width 112 height 14
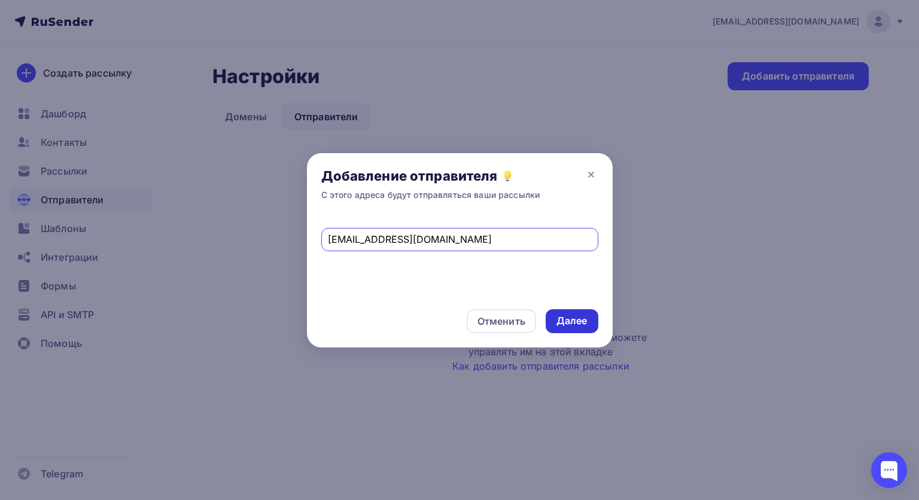
type input "info@academyugc.ru"
click at [581, 313] on div "Далее" at bounding box center [572, 321] width 53 height 24
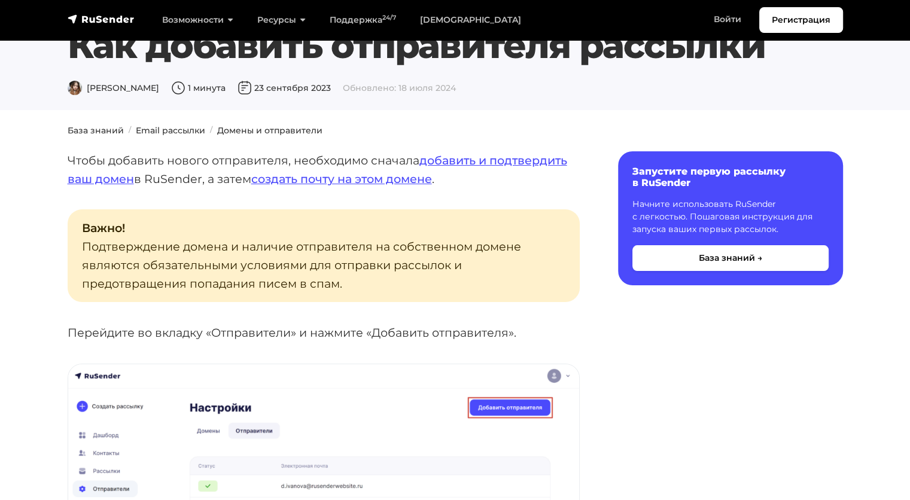
scroll to position [31, 0]
